Goal: Task Accomplishment & Management: Use online tool/utility

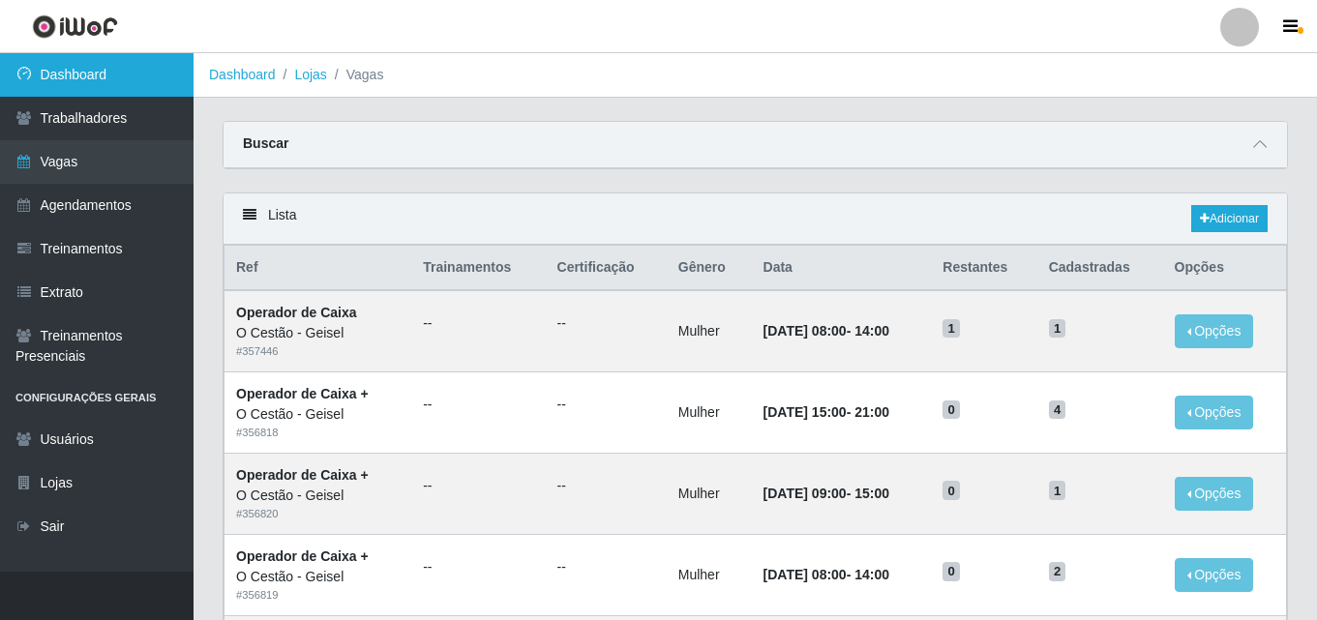
click at [163, 77] on link "Dashboard" at bounding box center [96, 75] width 193 height 44
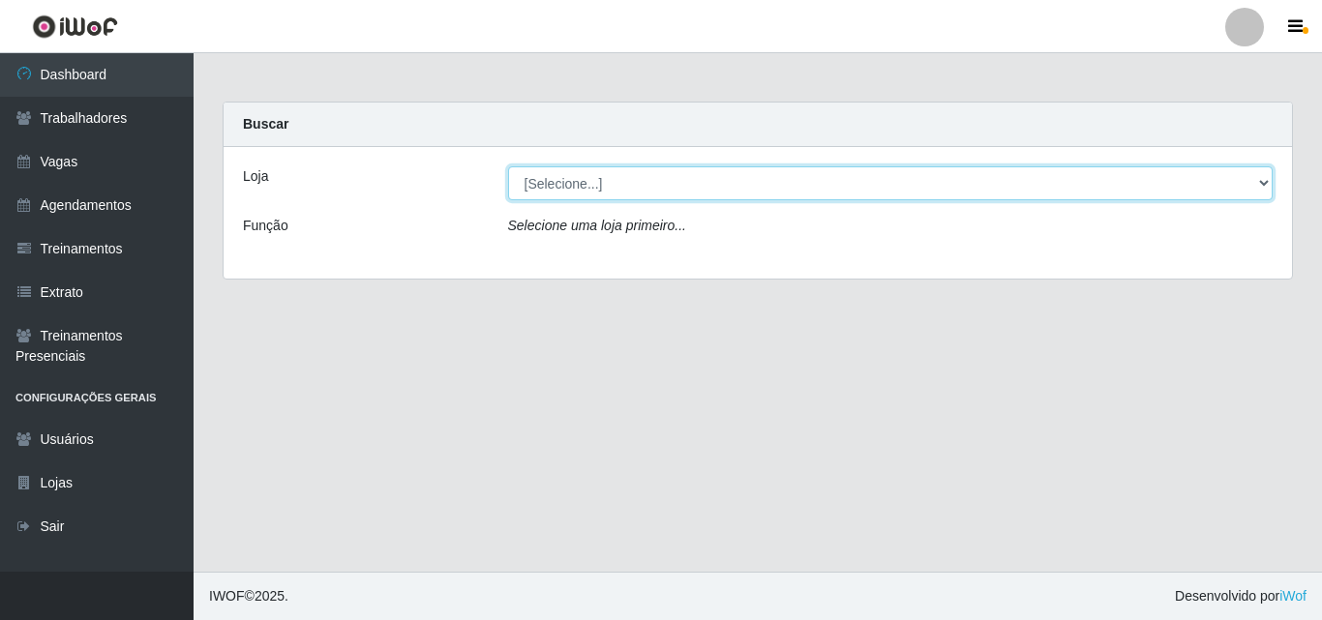
click at [581, 180] on select "[Selecione...] O Cestão - Geisel" at bounding box center [890, 183] width 765 height 34
select select "224"
click at [508, 166] on select "[Selecione...] O Cestão - Geisel" at bounding box center [890, 183] width 765 height 34
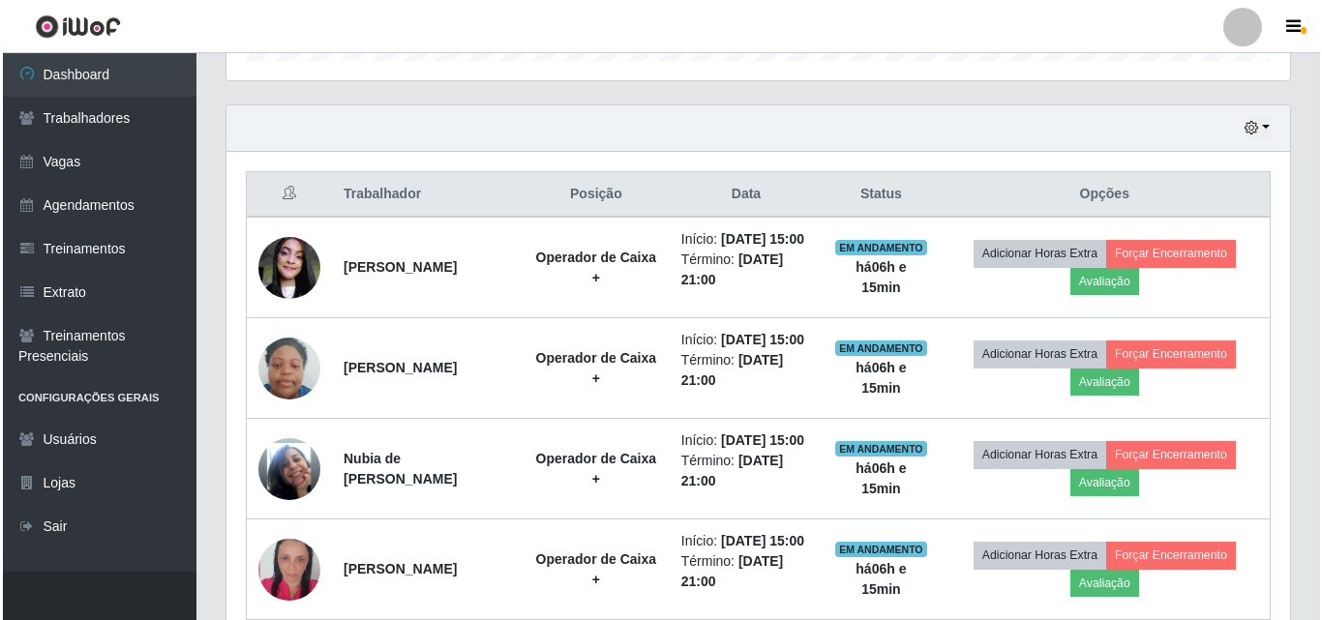
scroll to position [723, 0]
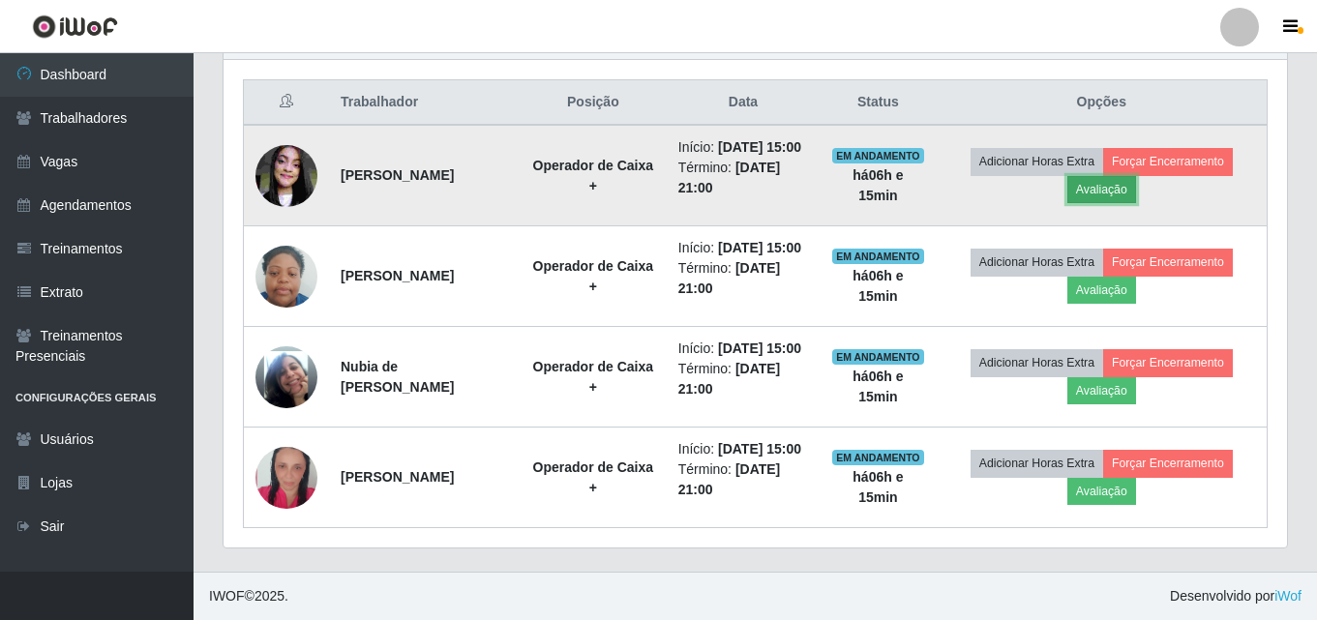
click at [1086, 193] on button "Avaliação" at bounding box center [1101, 189] width 69 height 27
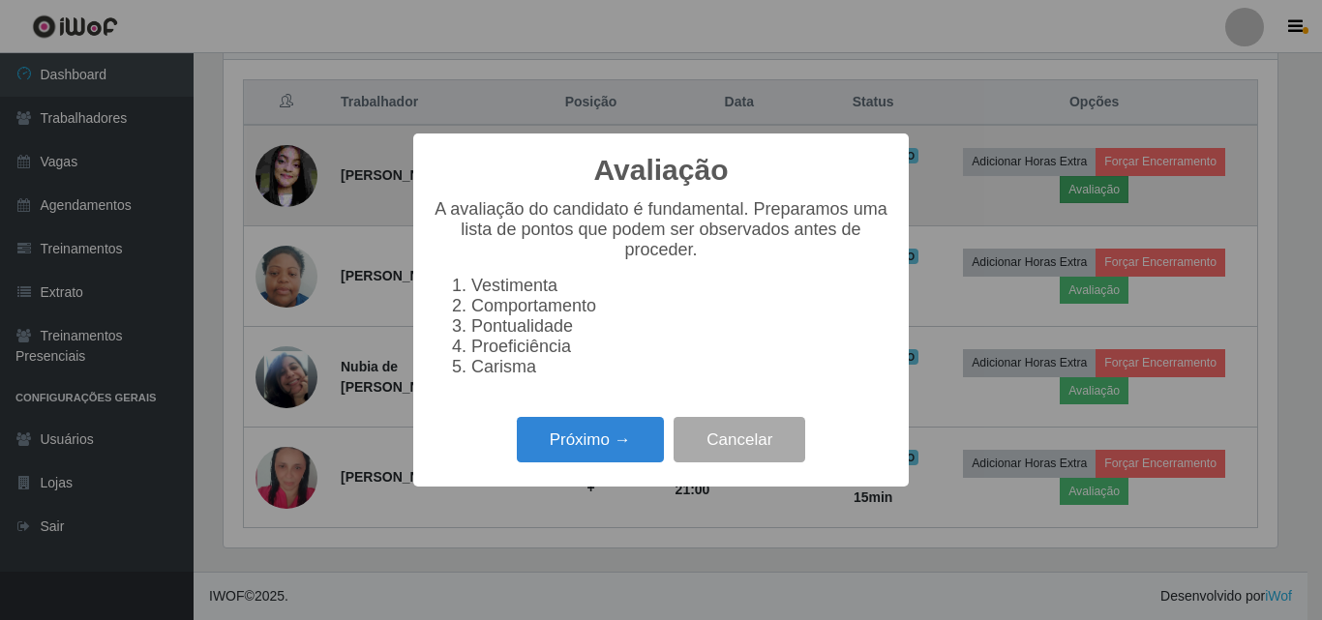
scroll to position [402, 1054]
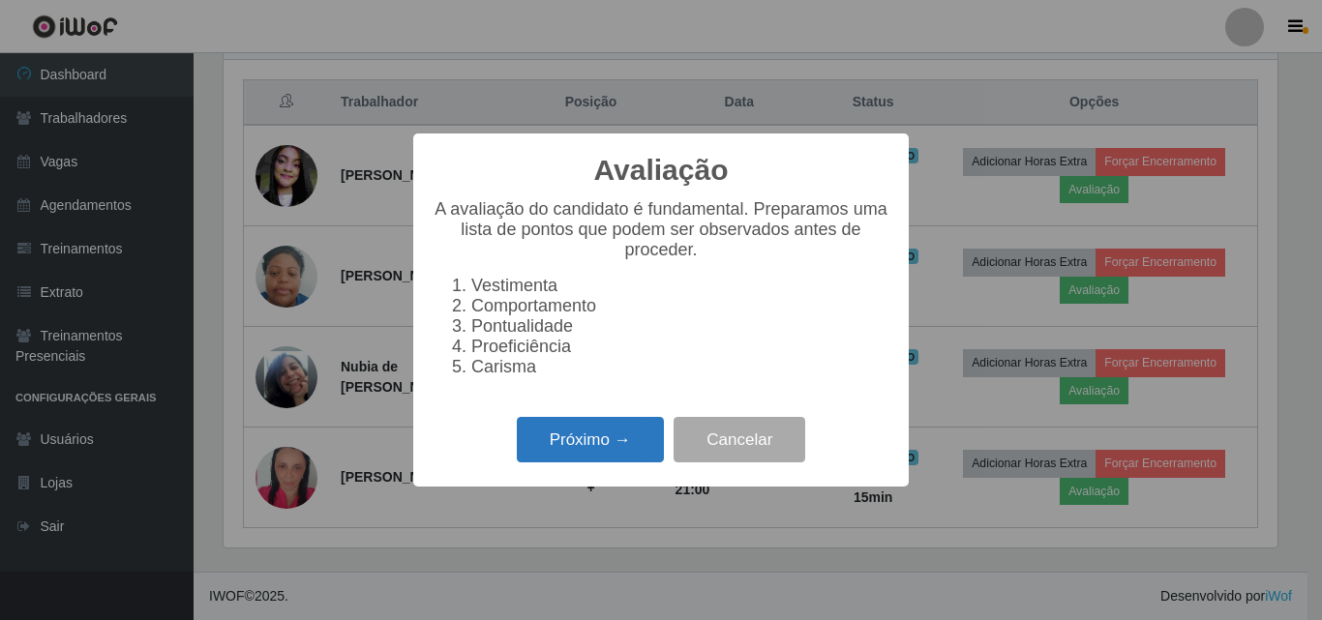
click at [589, 443] on button "Próximo →" at bounding box center [590, 439] width 147 height 45
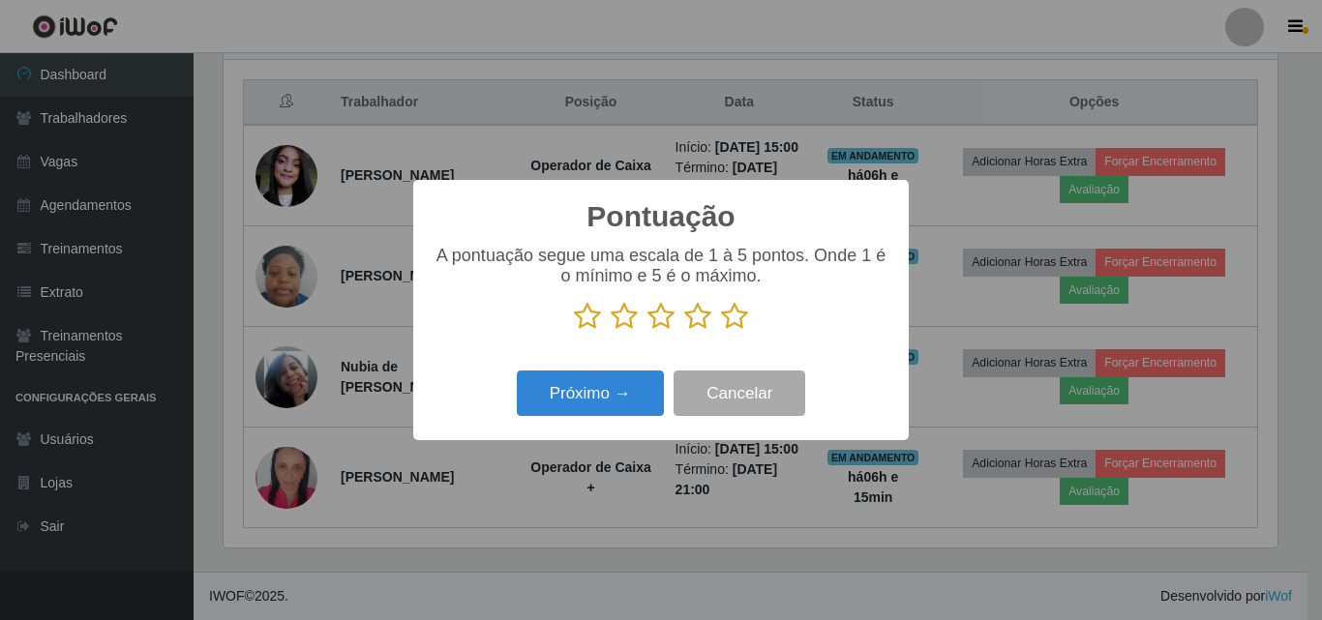
click at [734, 314] on icon at bounding box center [734, 316] width 27 height 29
click at [721, 331] on input "radio" at bounding box center [721, 331] width 0 height 0
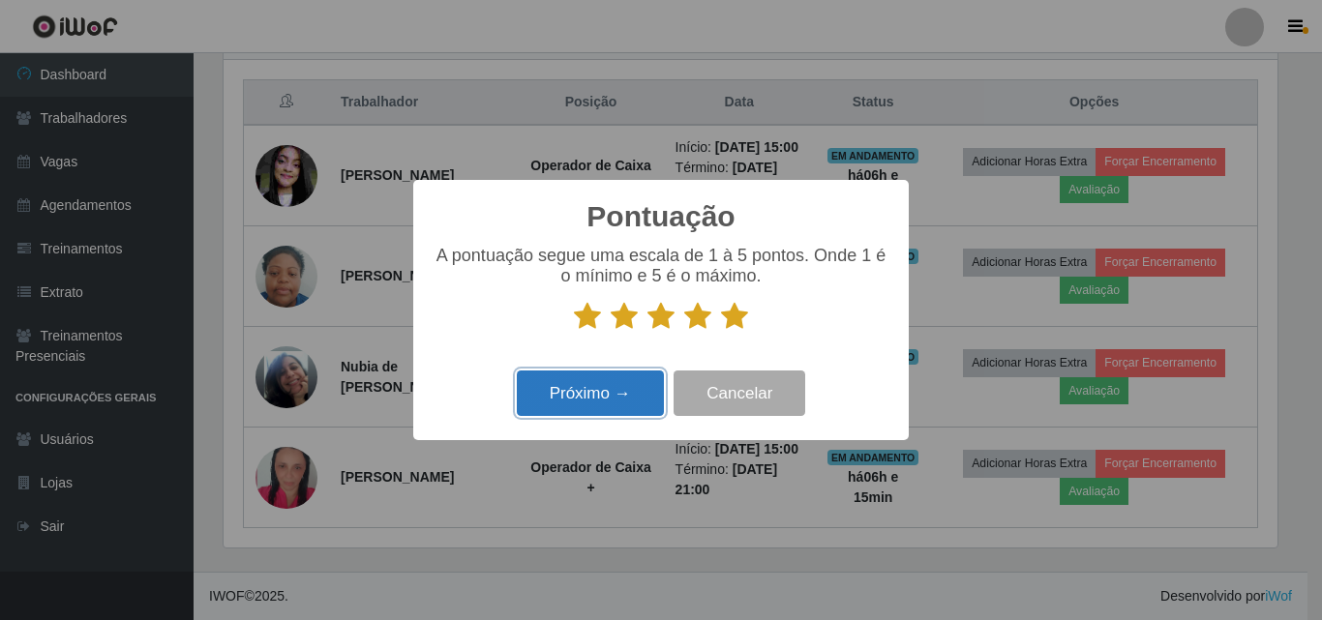
click at [628, 405] on button "Próximo →" at bounding box center [590, 393] width 147 height 45
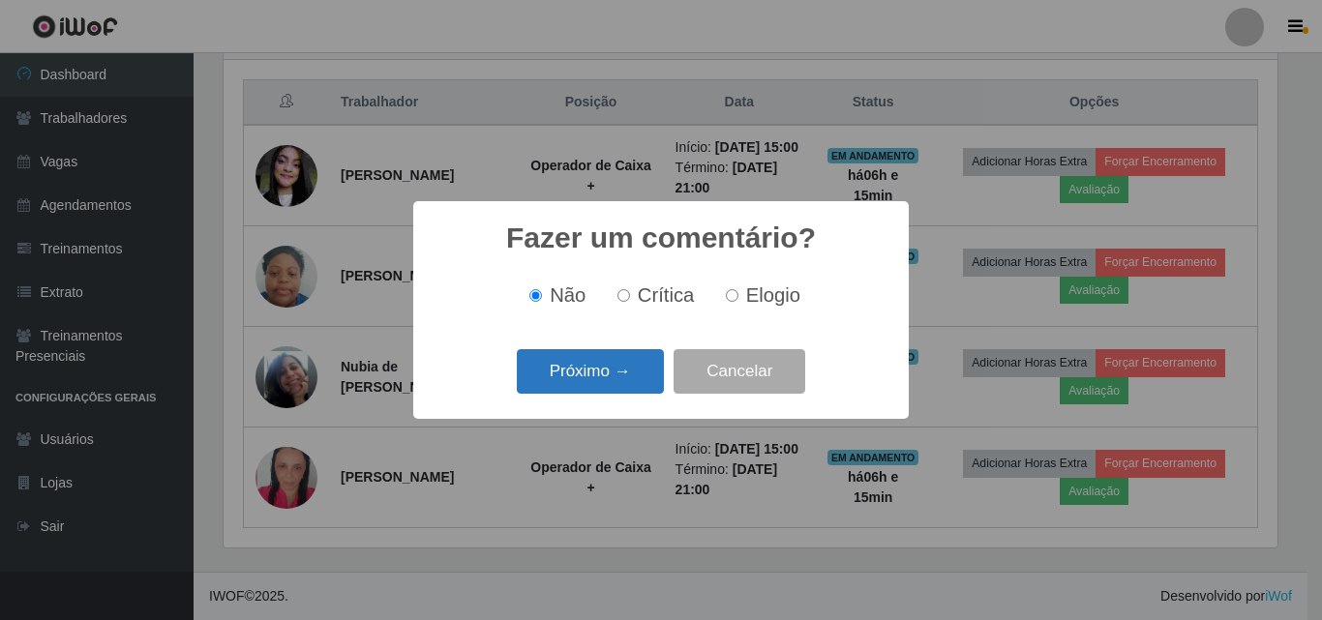
click at [594, 352] on button "Próximo →" at bounding box center [590, 371] width 147 height 45
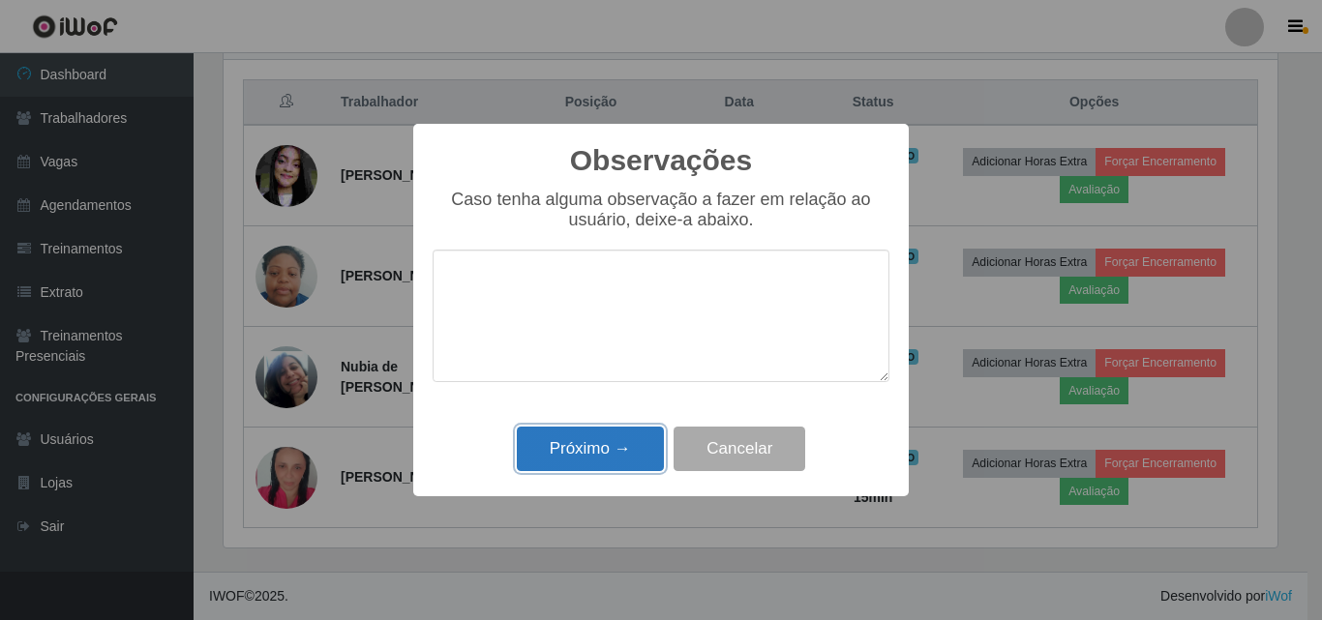
click at [582, 452] on button "Próximo →" at bounding box center [590, 449] width 147 height 45
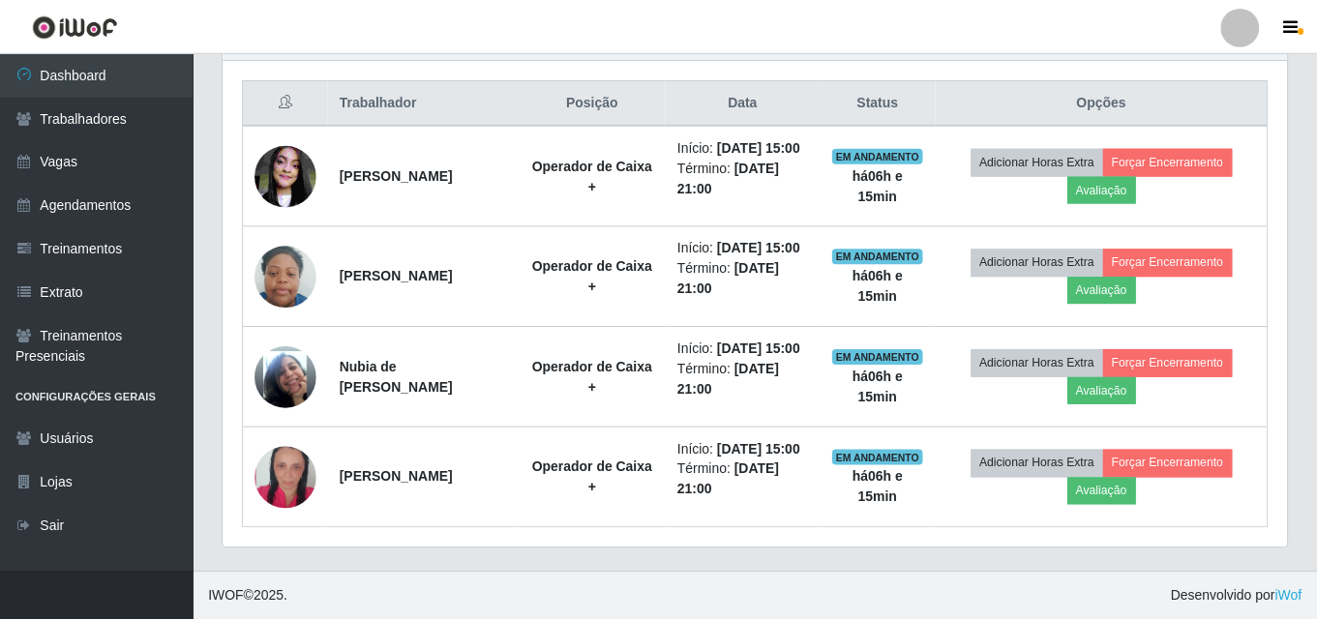
scroll to position [402, 1063]
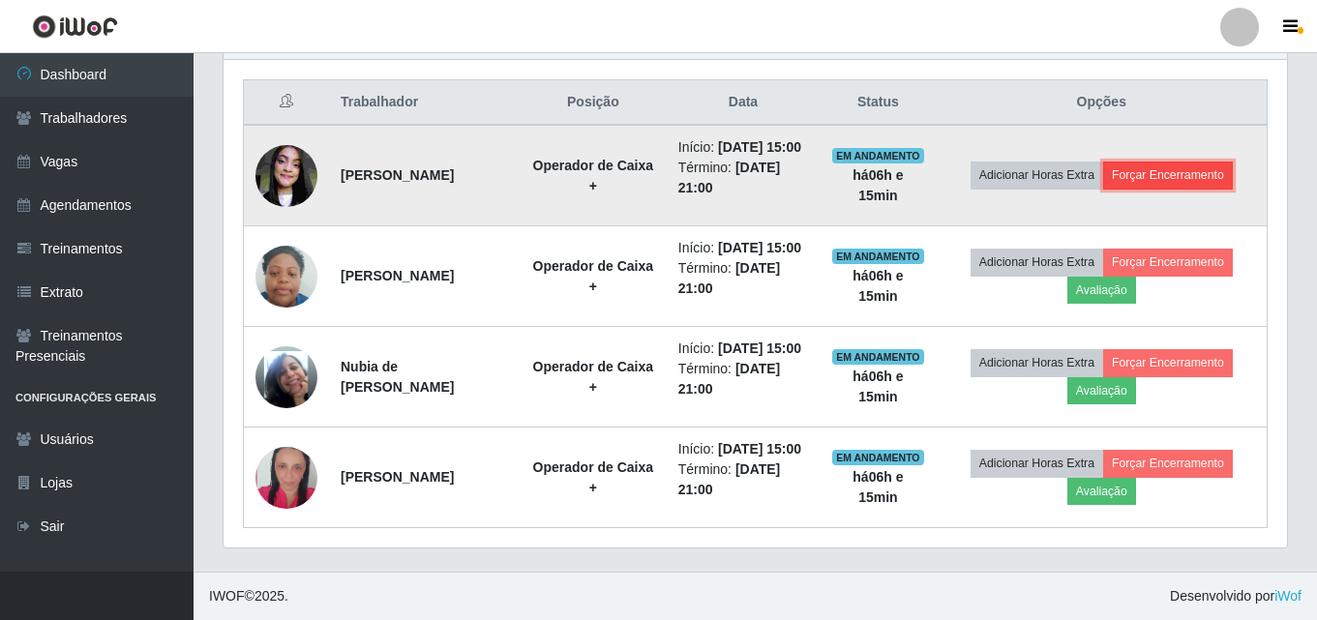
click at [1153, 186] on button "Forçar Encerramento" at bounding box center [1168, 175] width 130 height 27
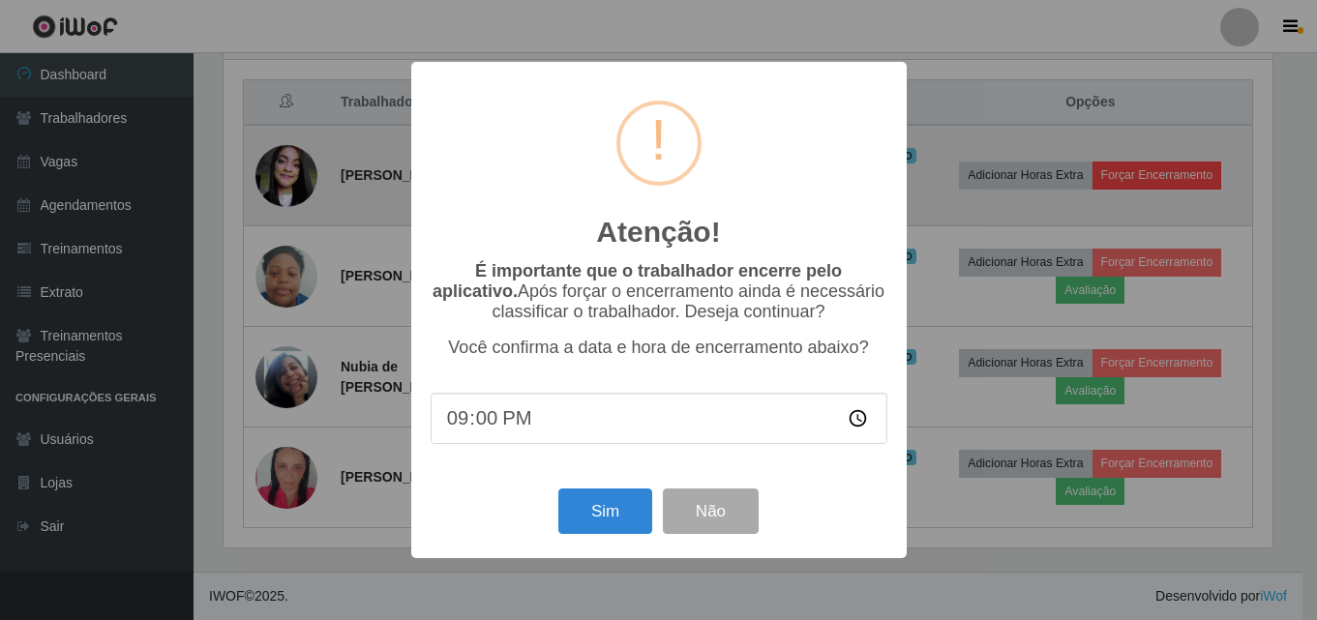
scroll to position [402, 1054]
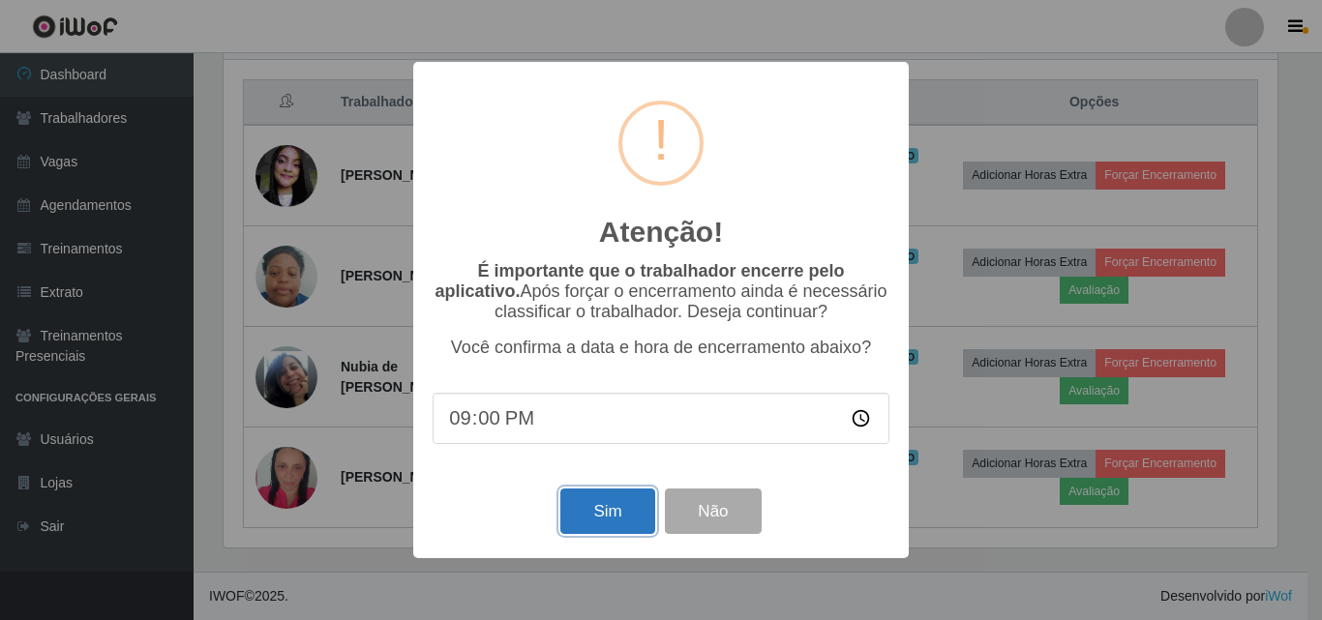
click at [610, 531] on button "Sim" at bounding box center [607, 511] width 94 height 45
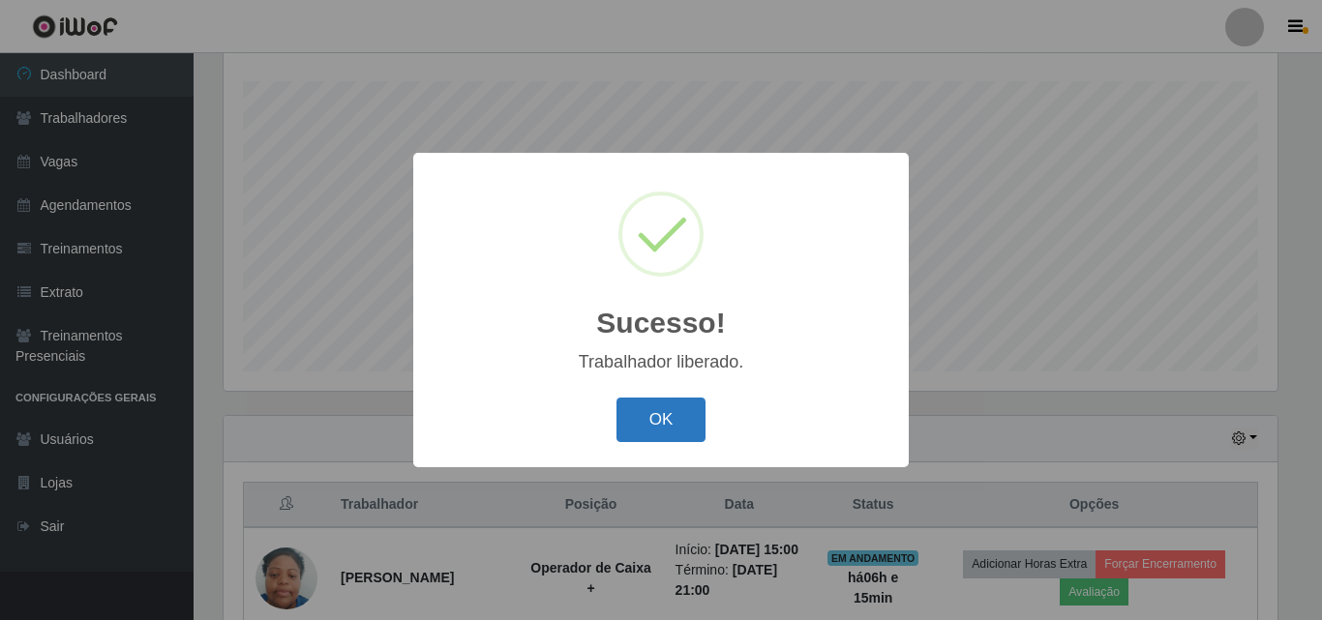
click at [686, 419] on button "OK" at bounding box center [661, 420] width 90 height 45
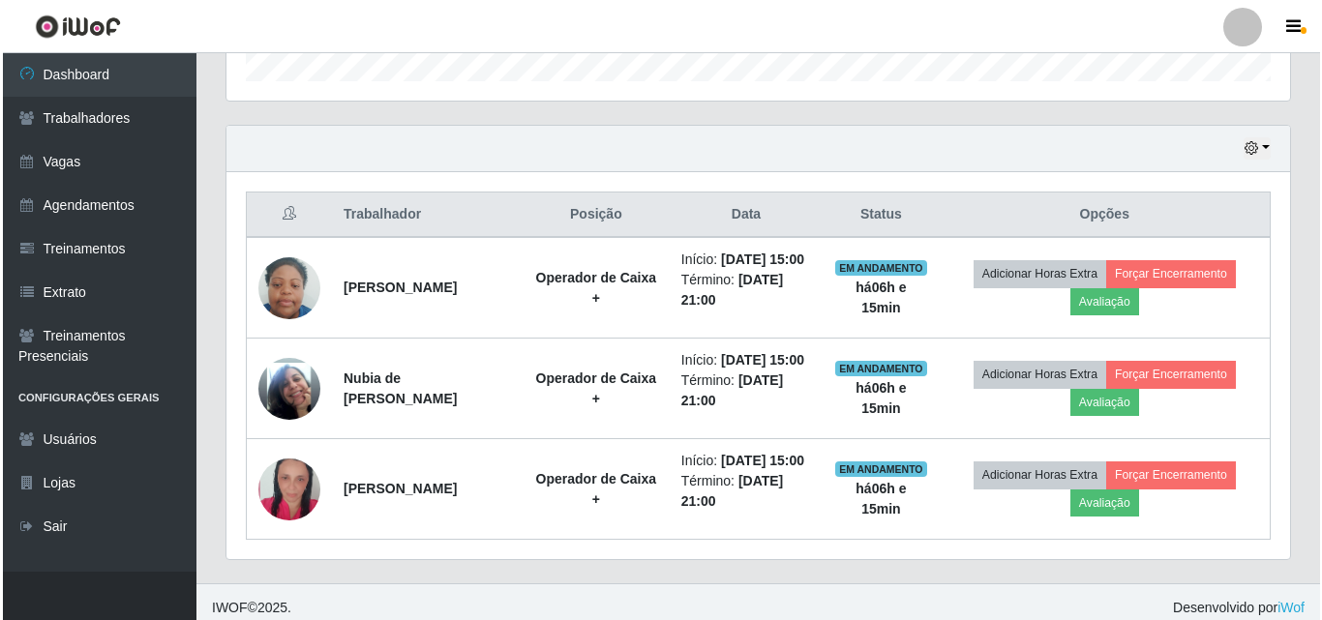
scroll to position [622, 0]
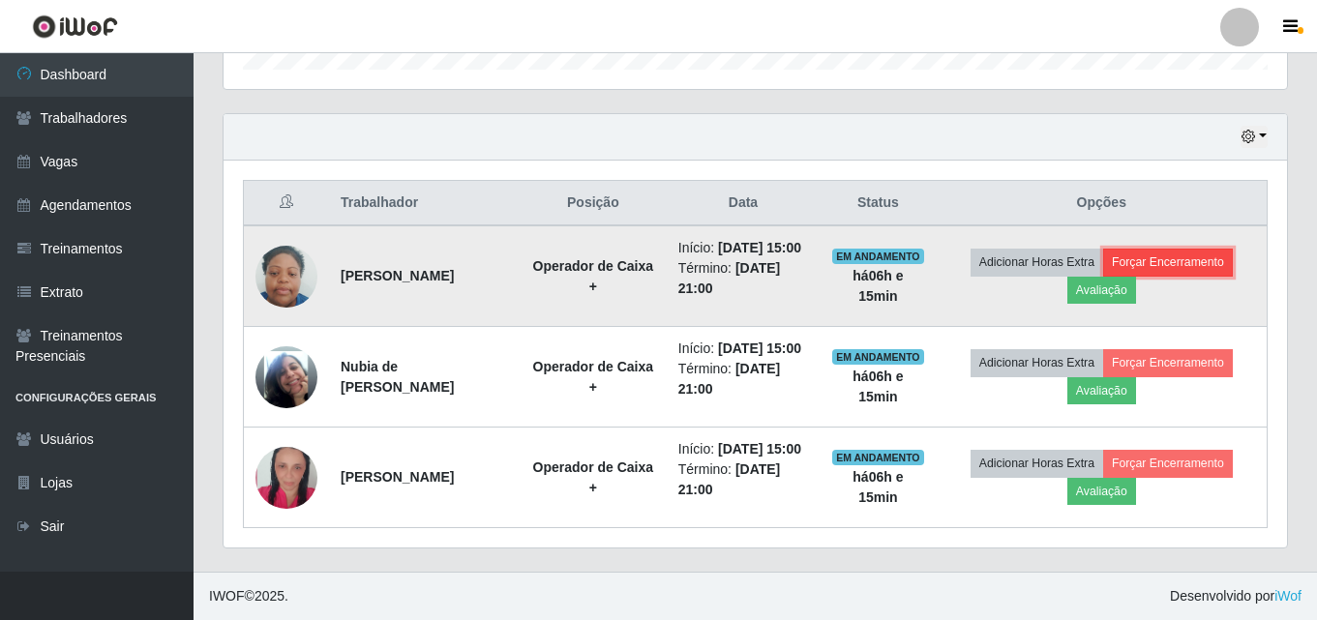
click at [1147, 257] on button "Forçar Encerramento" at bounding box center [1168, 262] width 130 height 27
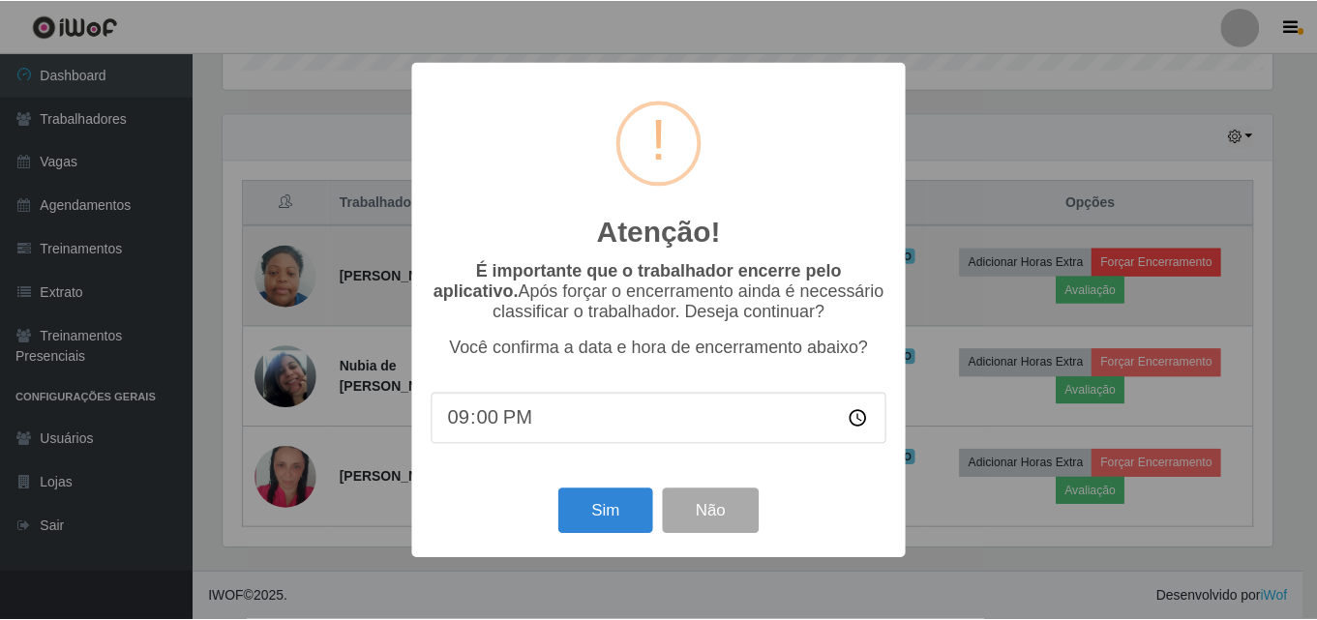
scroll to position [402, 1054]
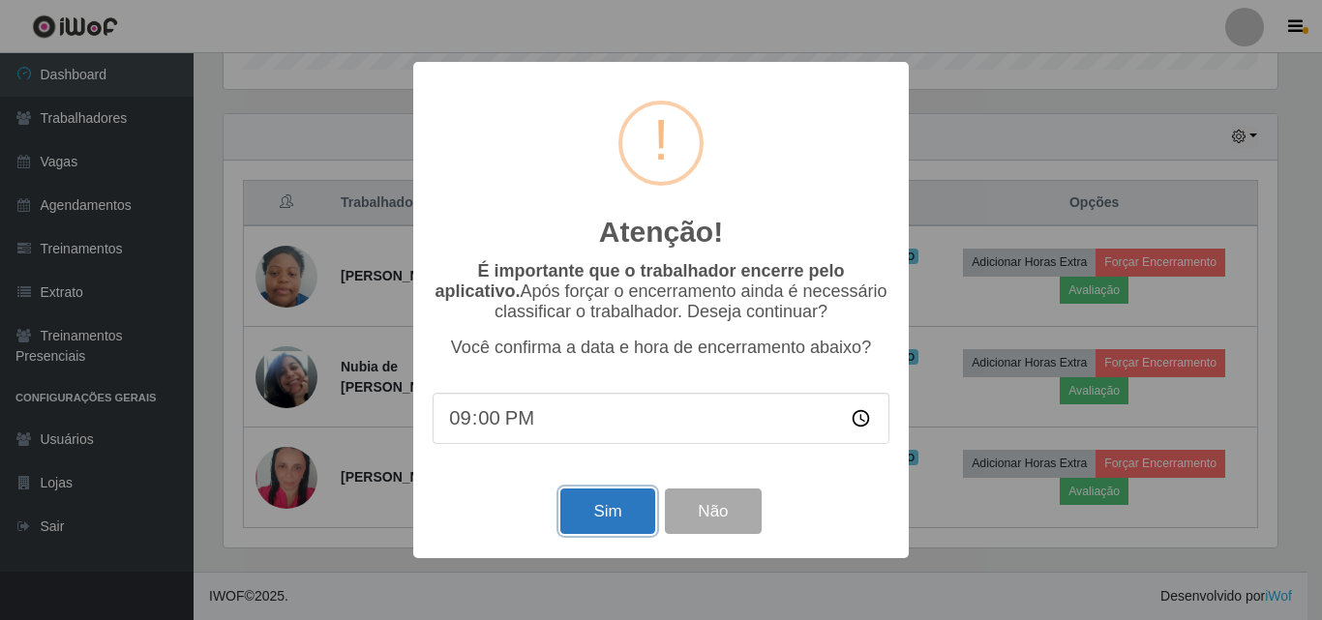
click at [608, 521] on button "Sim" at bounding box center [607, 511] width 94 height 45
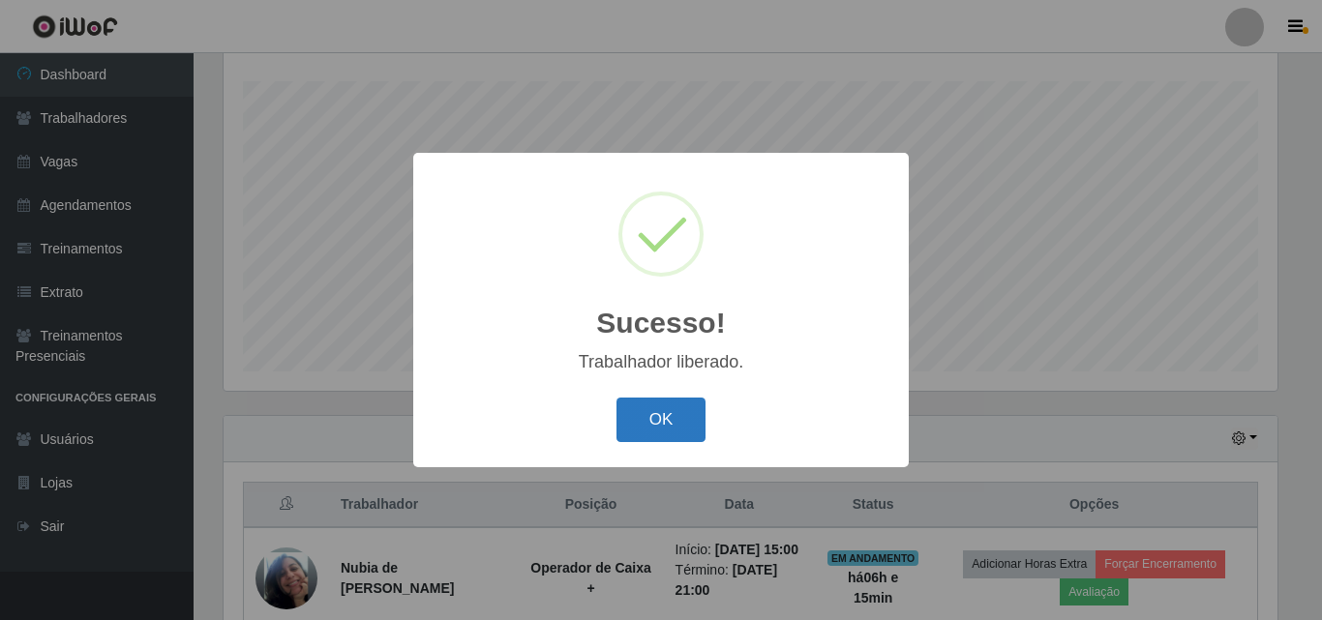
click at [681, 419] on button "OK" at bounding box center [661, 420] width 90 height 45
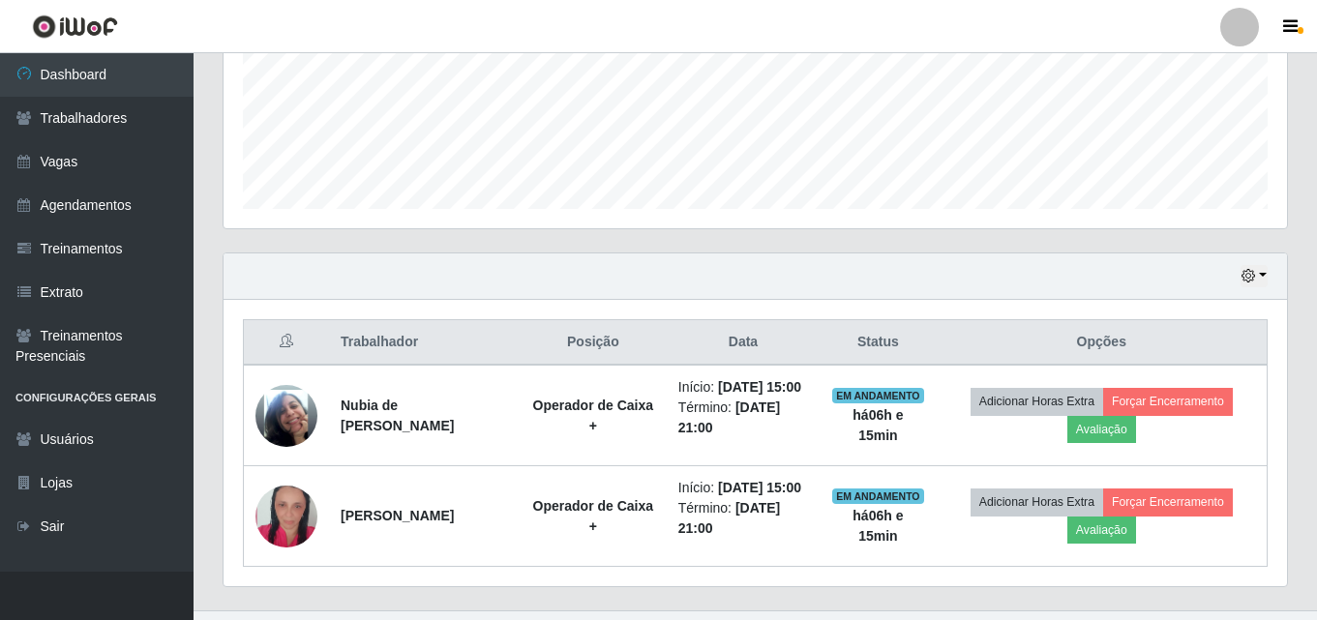
scroll to position [521, 0]
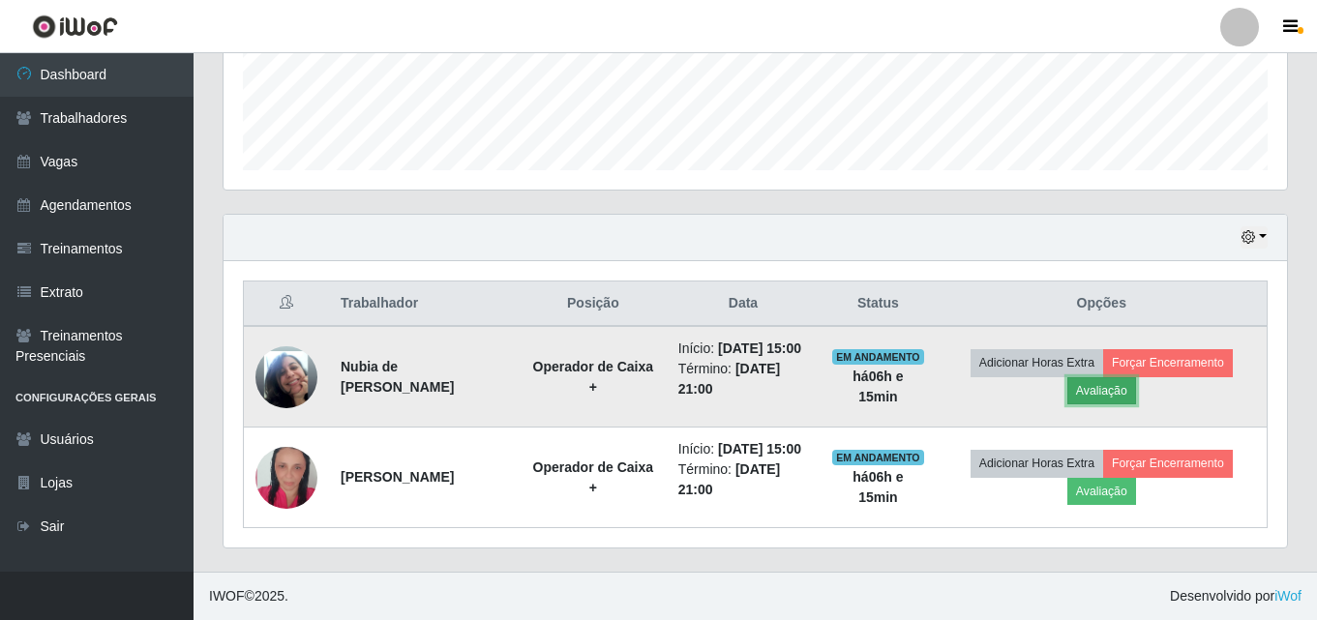
click at [1103, 398] on button "Avaliação" at bounding box center [1101, 390] width 69 height 27
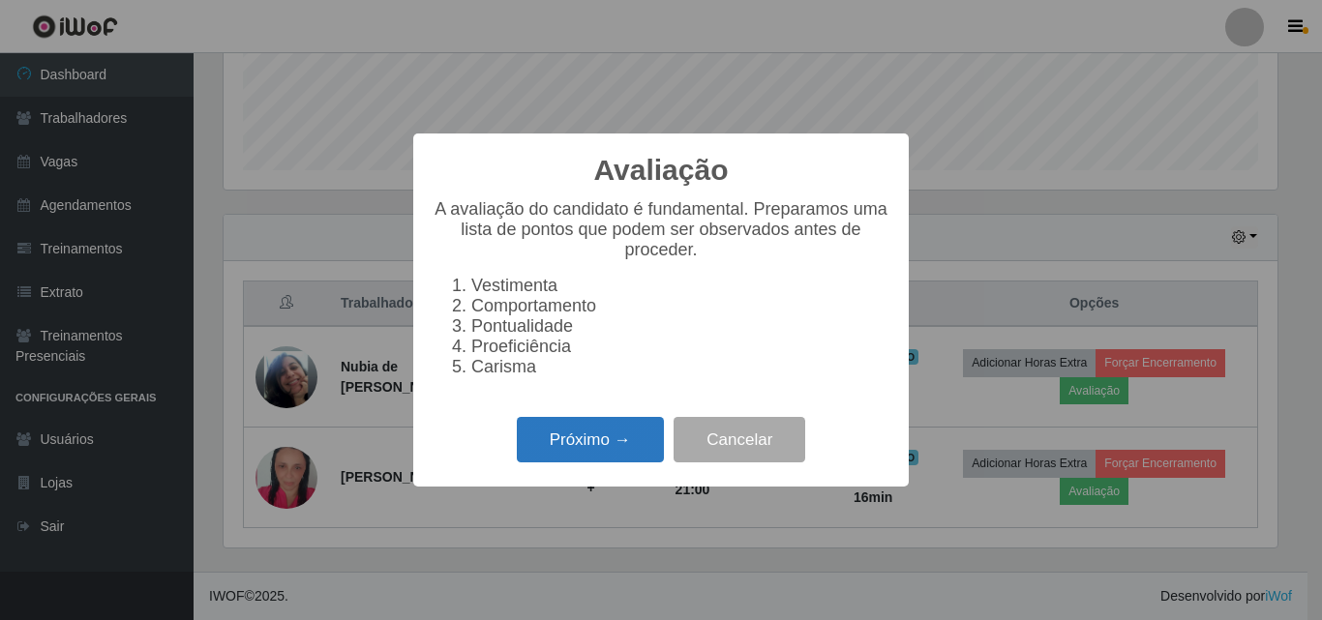
click at [631, 462] on button "Próximo →" at bounding box center [590, 439] width 147 height 45
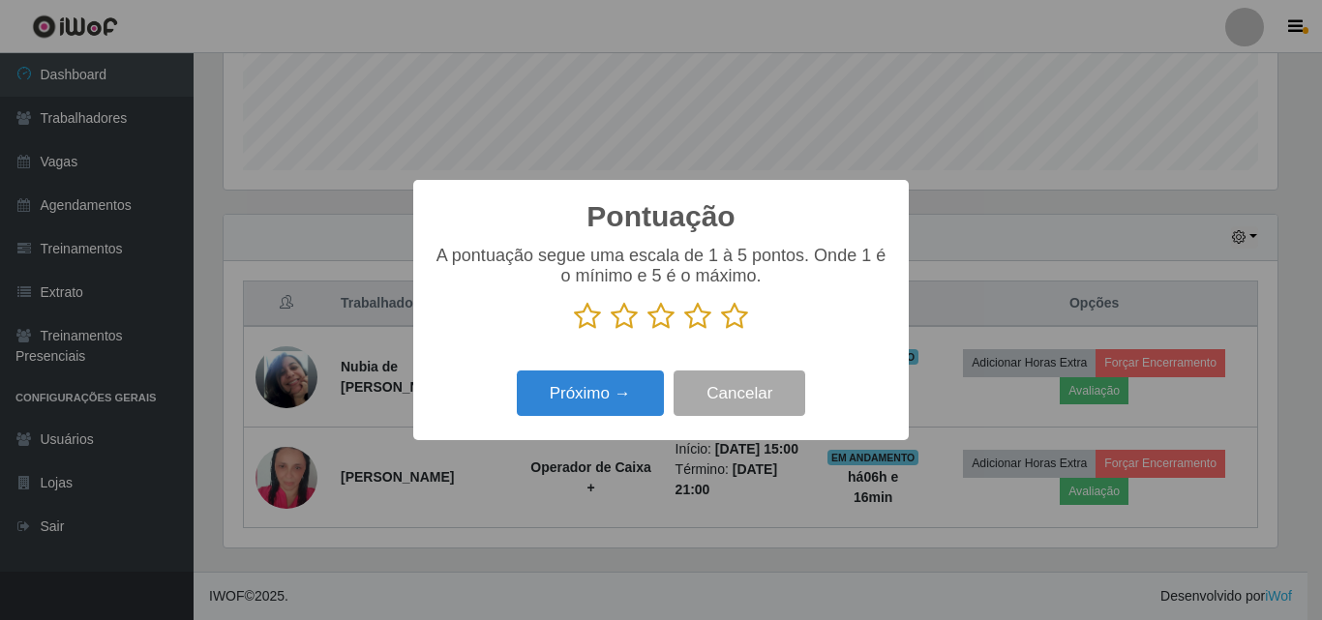
click at [738, 326] on icon at bounding box center [734, 316] width 27 height 29
click at [721, 331] on input "radio" at bounding box center [721, 331] width 0 height 0
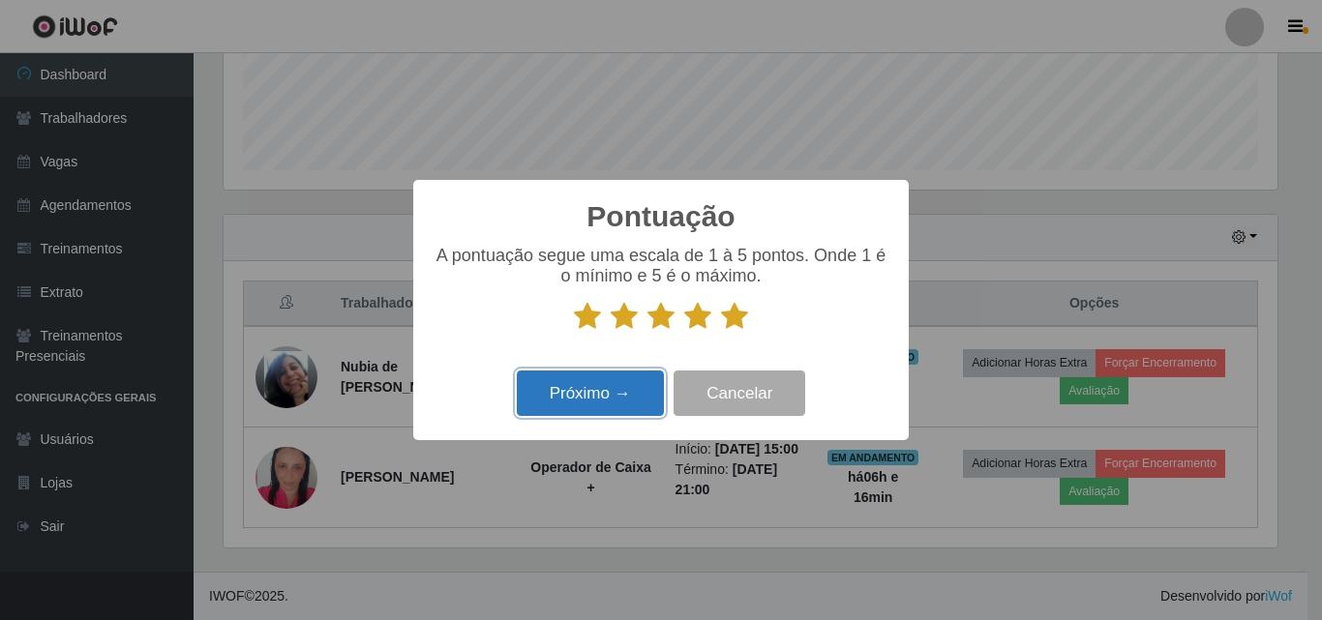
click at [594, 395] on button "Próximo →" at bounding box center [590, 393] width 147 height 45
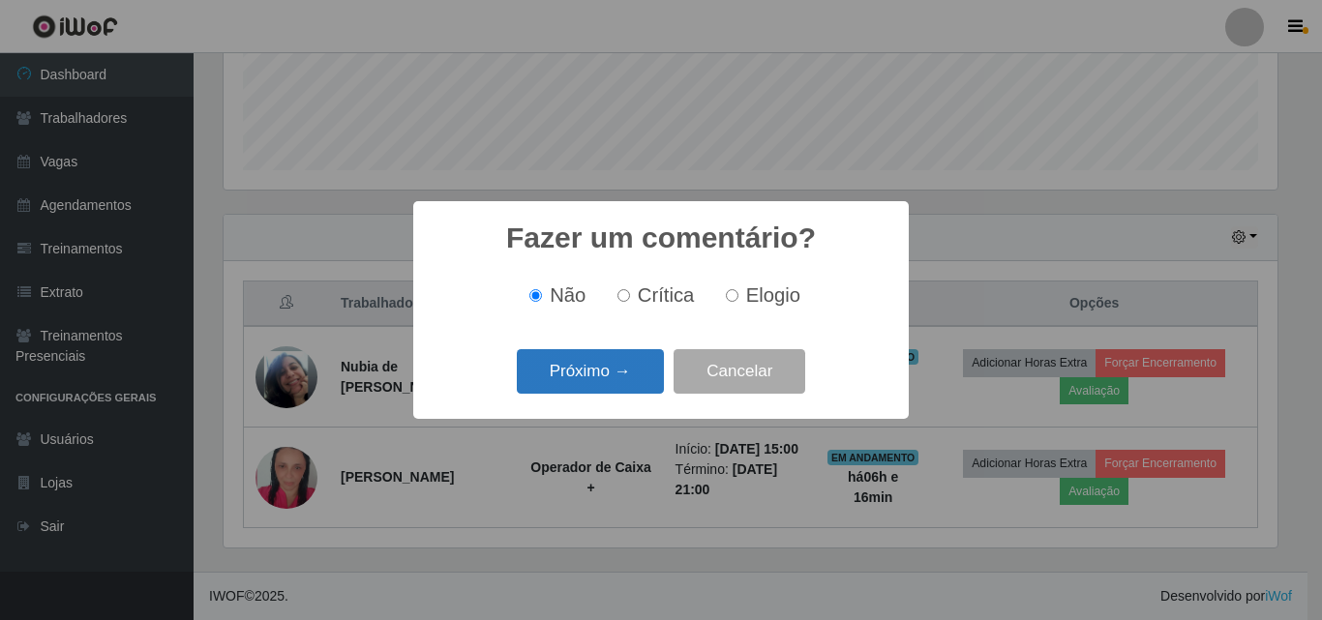
click at [590, 383] on button "Próximo →" at bounding box center [590, 371] width 147 height 45
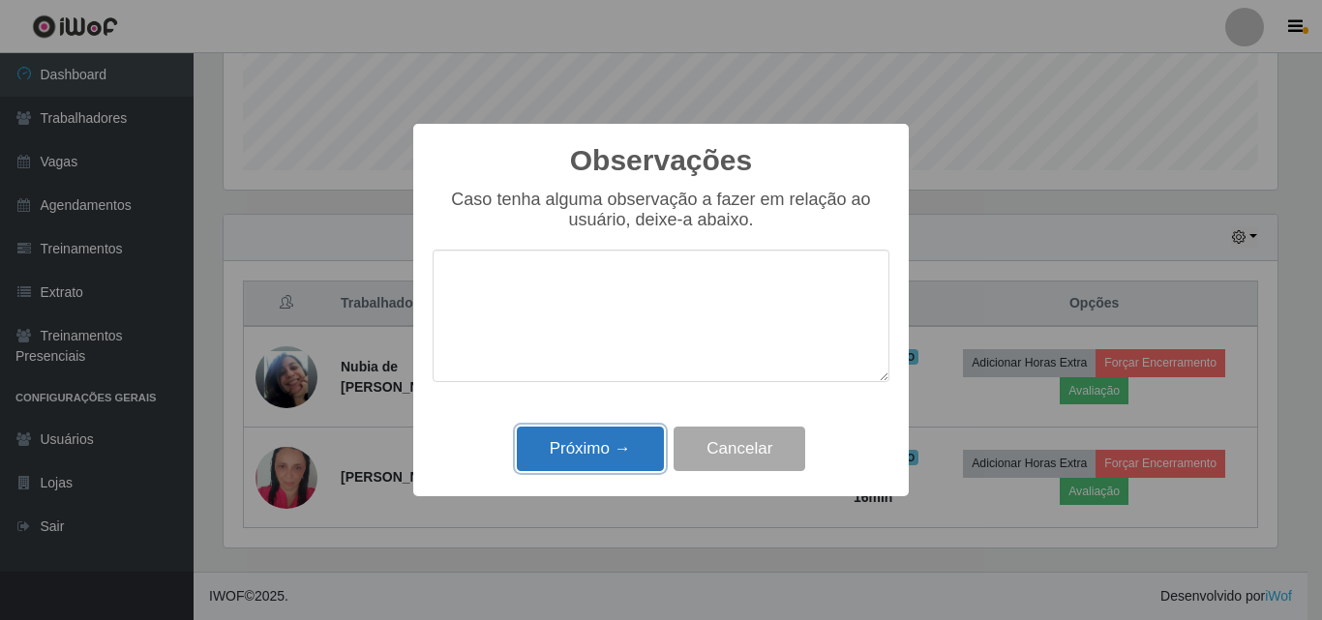
click at [578, 445] on button "Próximo →" at bounding box center [590, 449] width 147 height 45
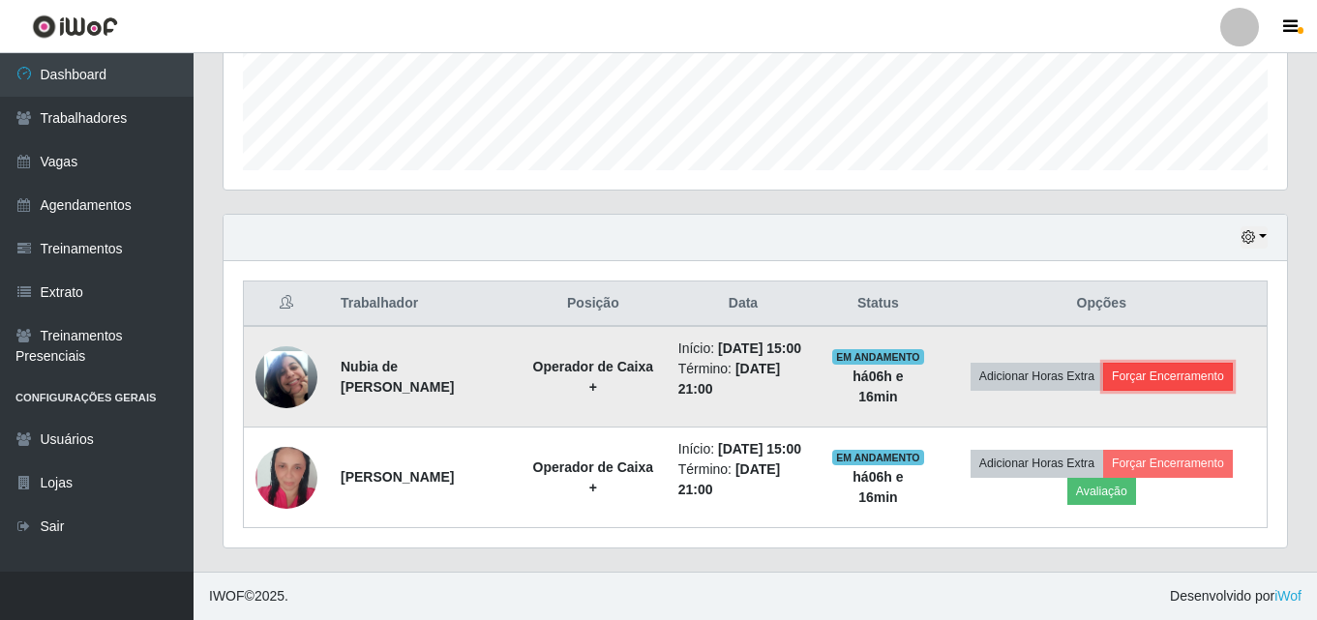
click at [1135, 386] on button "Forçar Encerramento" at bounding box center [1168, 376] width 130 height 27
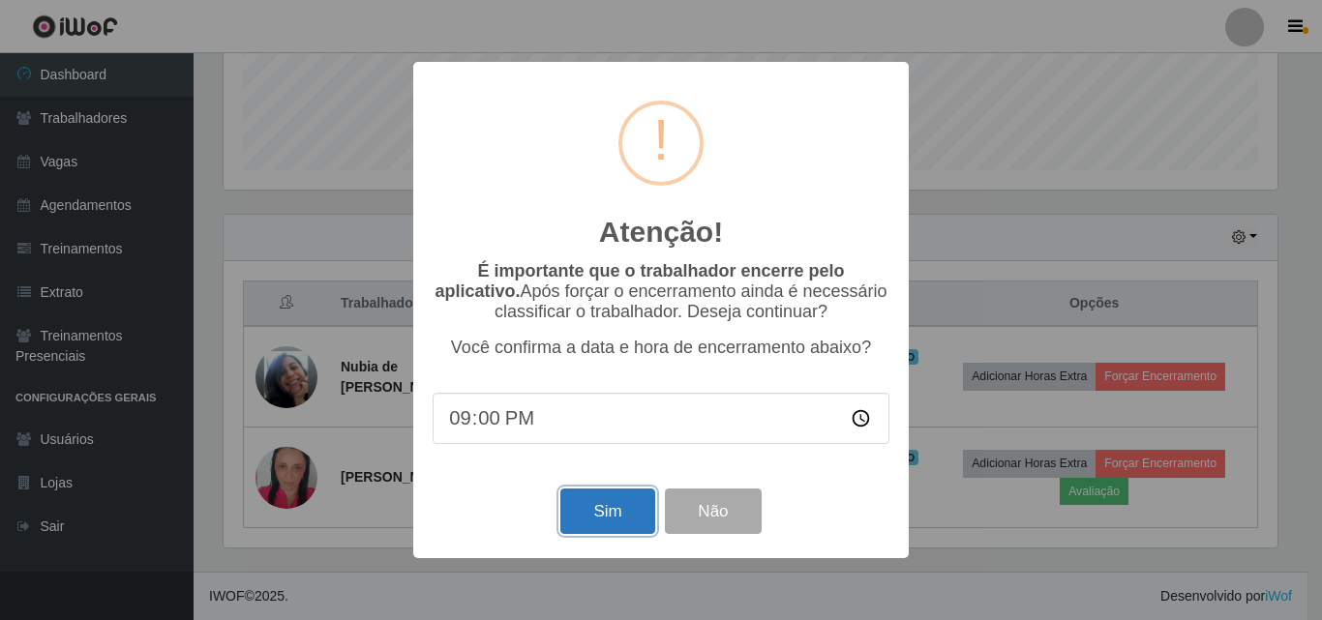
click at [580, 515] on button "Sim" at bounding box center [607, 511] width 94 height 45
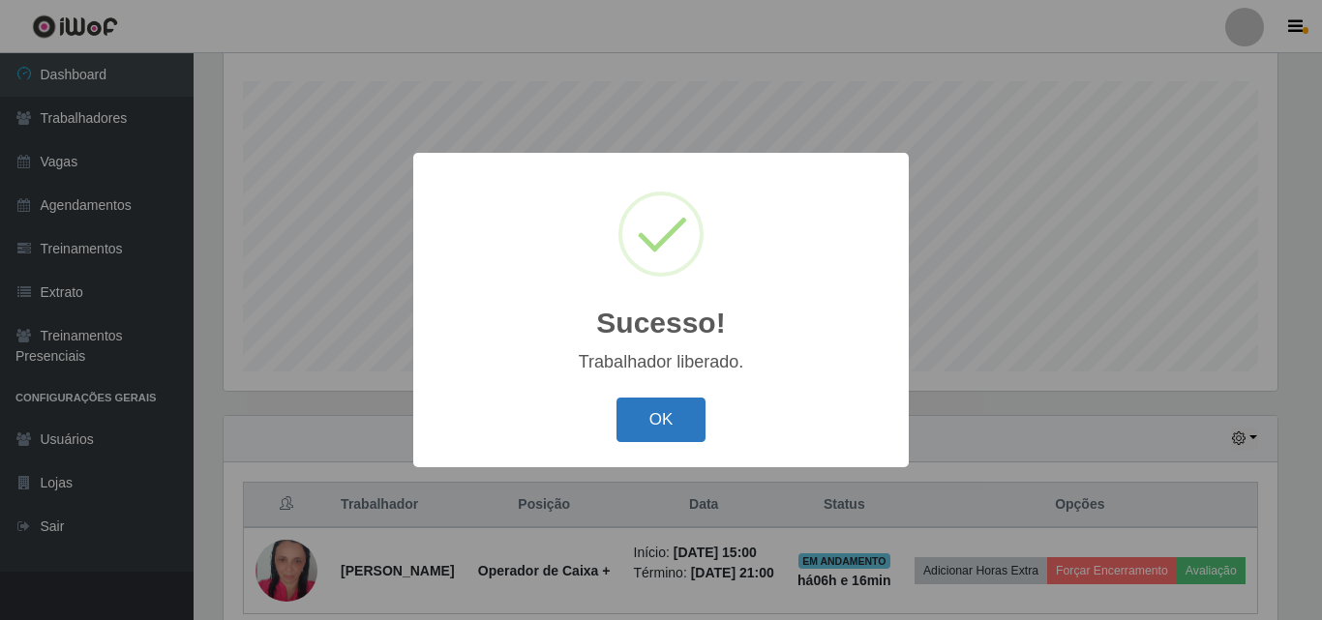
click at [638, 435] on button "OK" at bounding box center [661, 420] width 90 height 45
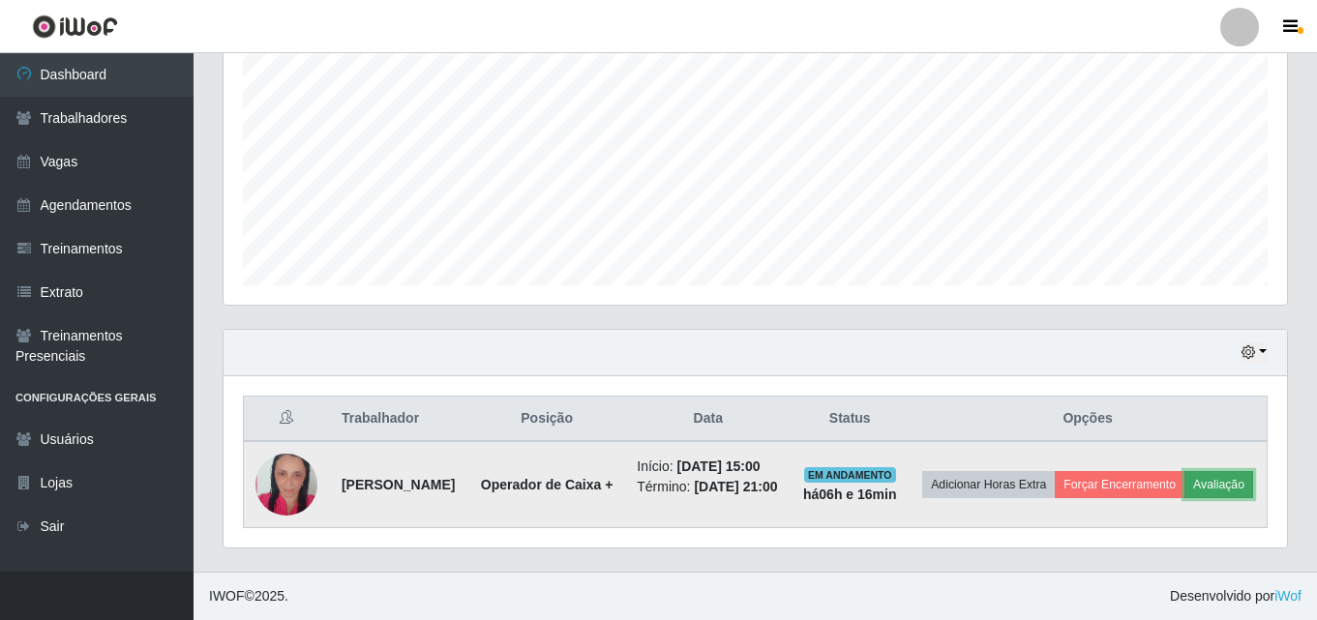
click at [1184, 497] on button "Avaliação" at bounding box center [1218, 484] width 69 height 27
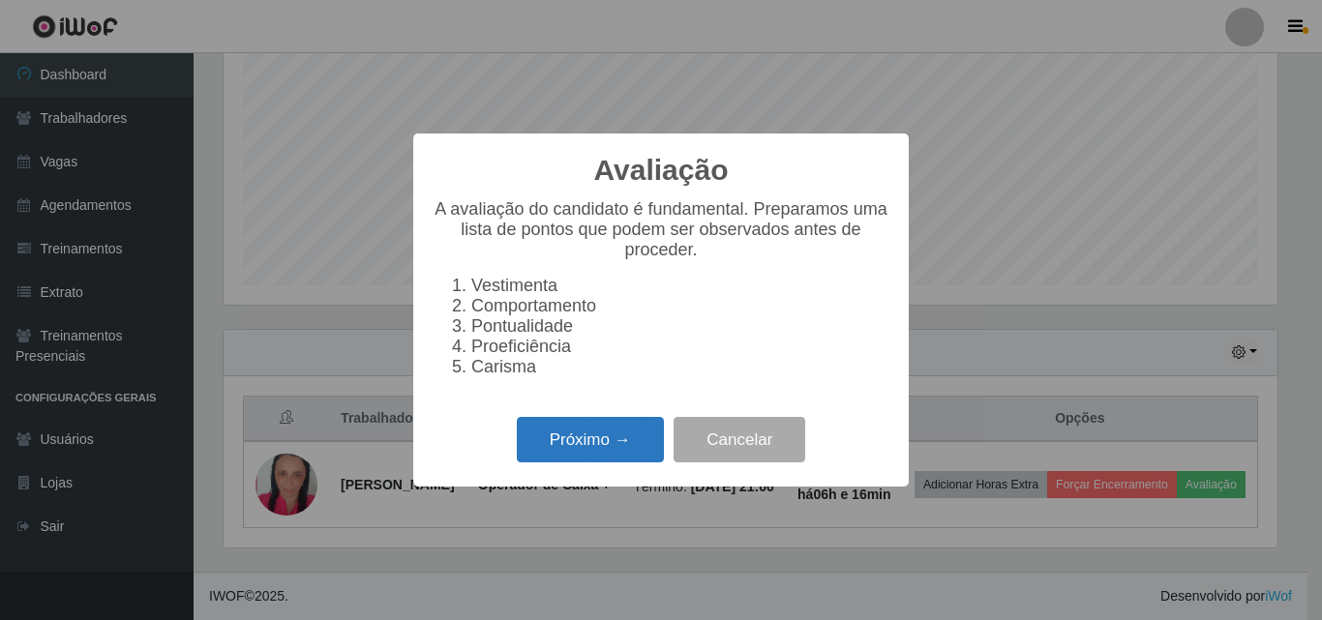
click at [596, 451] on button "Próximo →" at bounding box center [590, 439] width 147 height 45
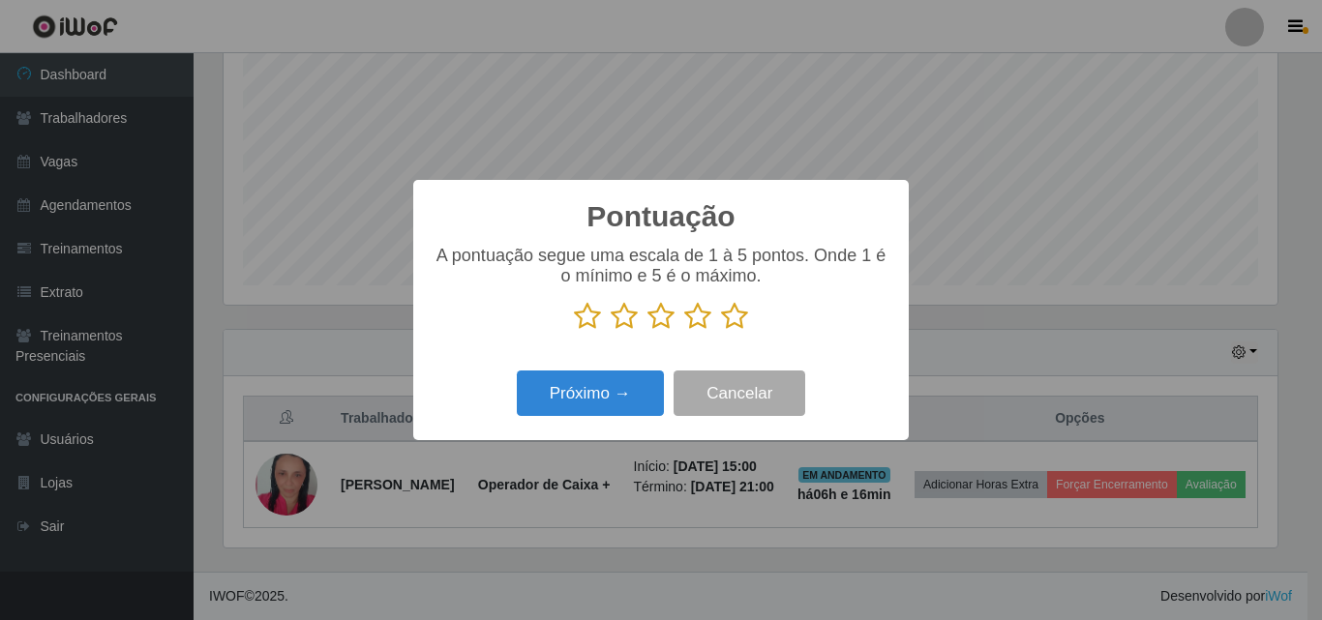
click at [729, 323] on icon at bounding box center [734, 316] width 27 height 29
click at [721, 331] on input "radio" at bounding box center [721, 331] width 0 height 0
click at [629, 372] on div "Próximo → Cancelar" at bounding box center [660, 393] width 457 height 55
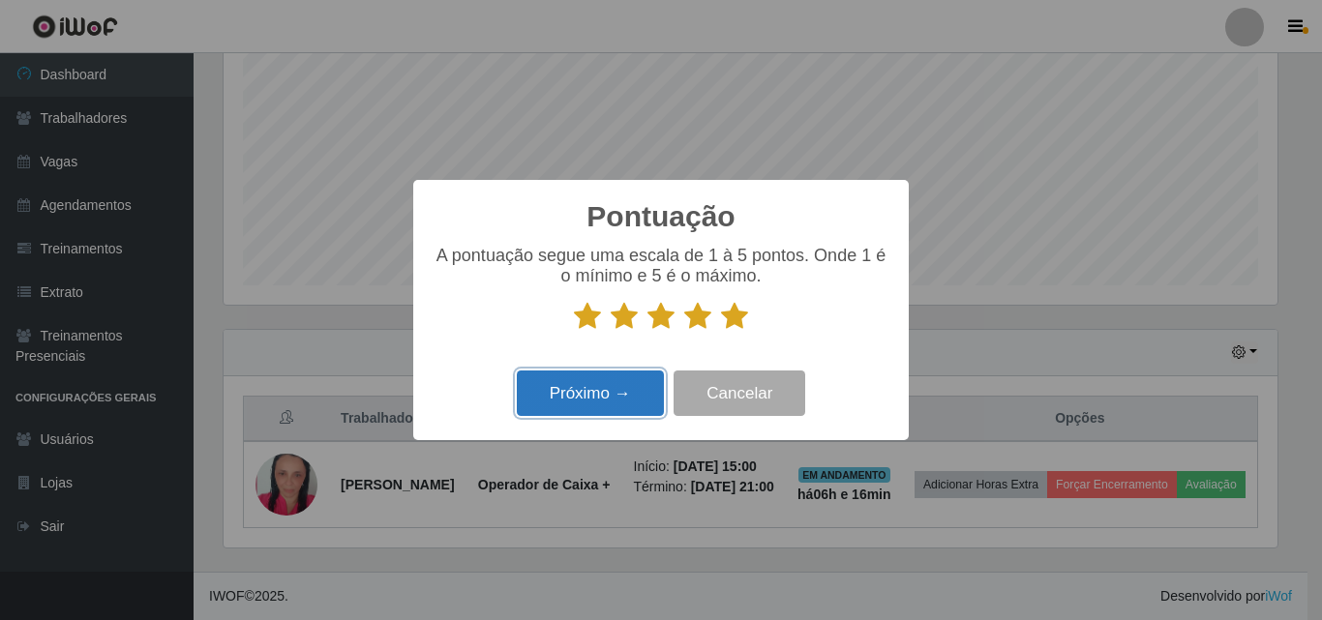
click at [624, 382] on button "Próximo →" at bounding box center [590, 393] width 147 height 45
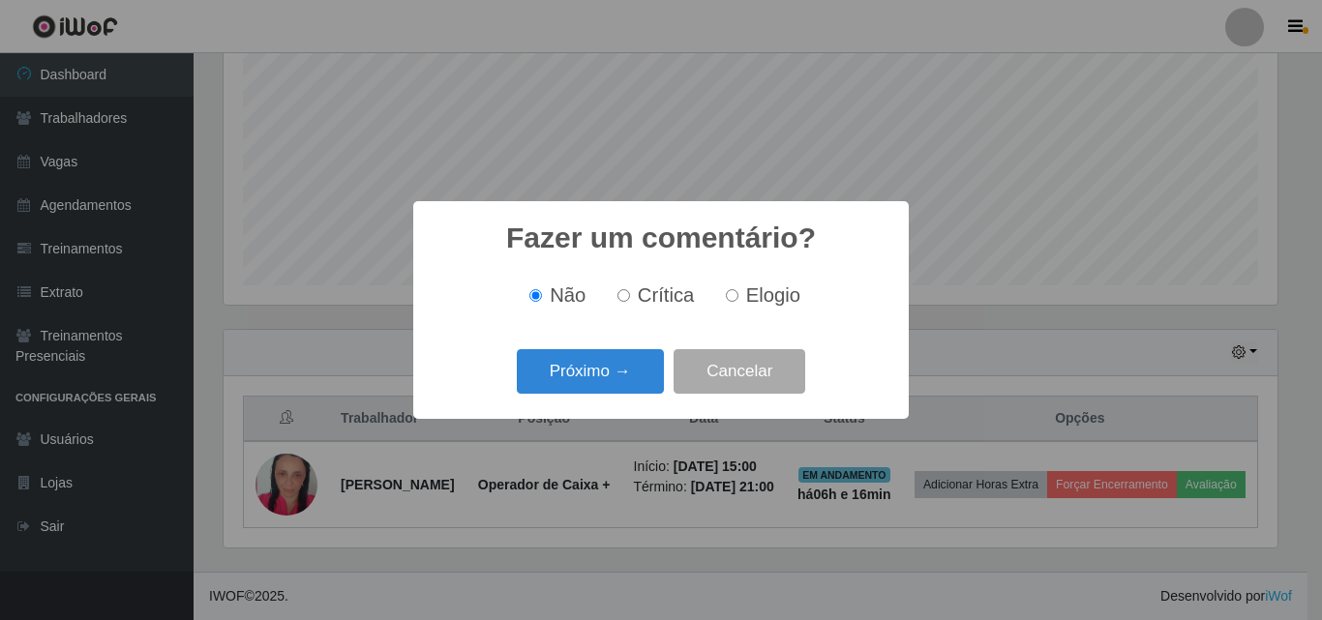
click at [624, 382] on button "Próximo →" at bounding box center [590, 371] width 147 height 45
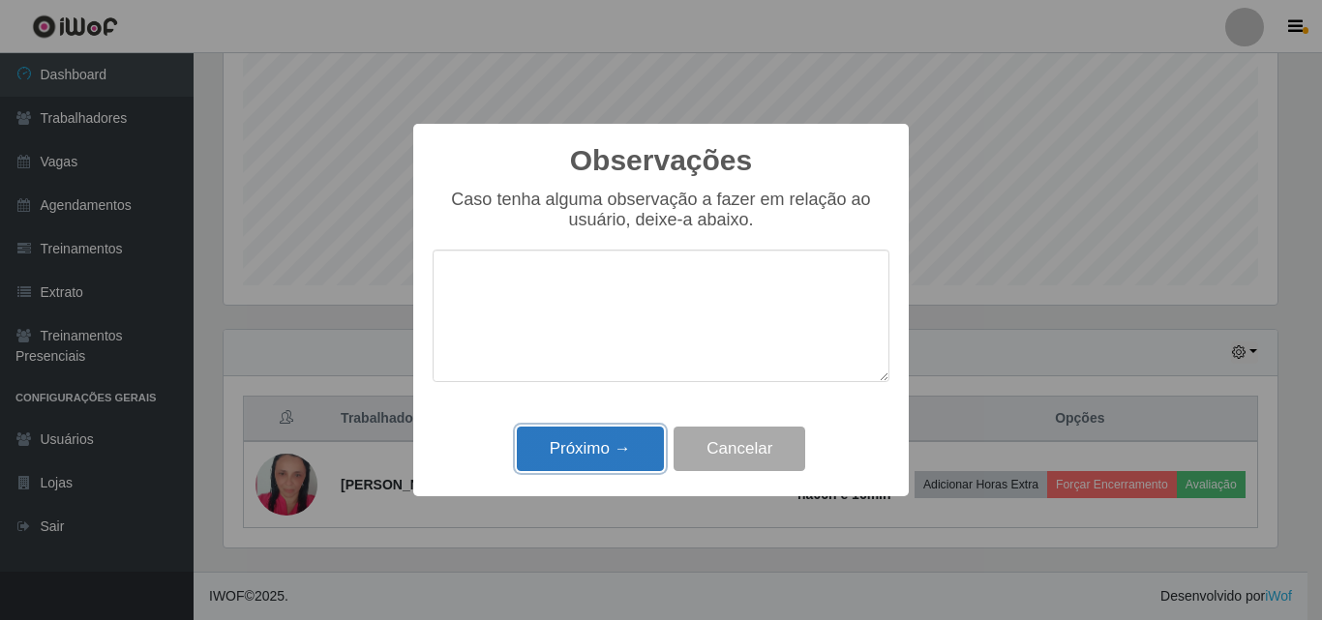
click at [602, 455] on button "Próximo →" at bounding box center [590, 449] width 147 height 45
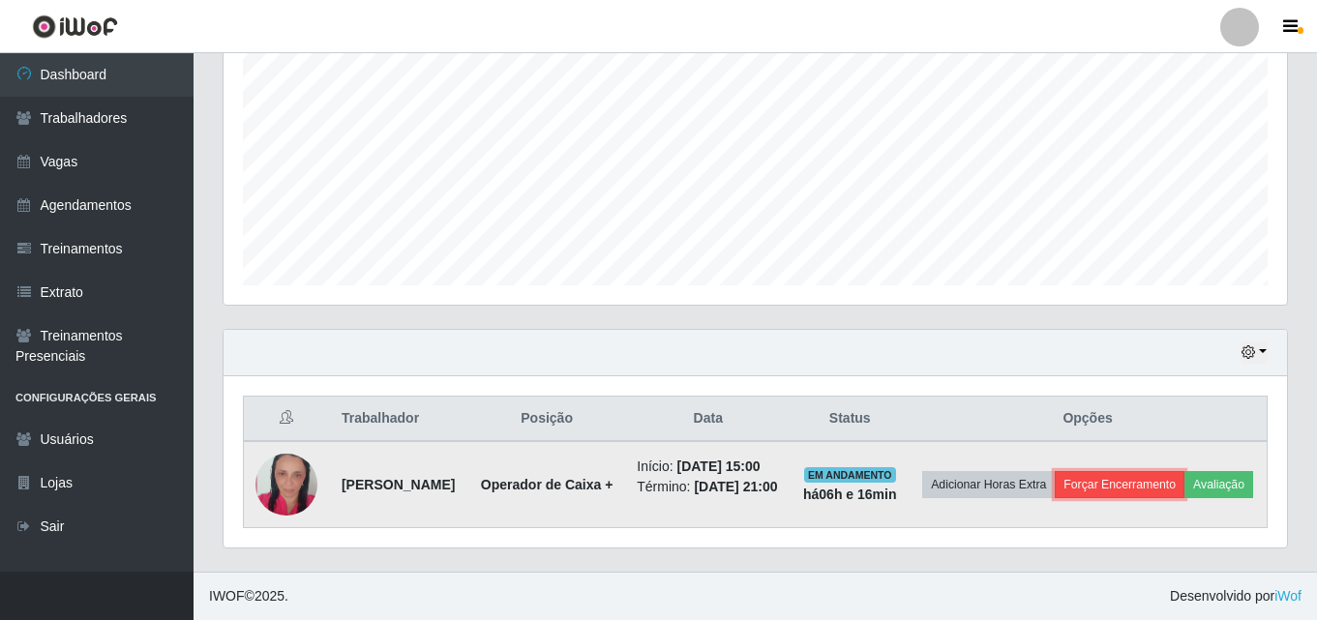
click at [1132, 471] on button "Forçar Encerramento" at bounding box center [1120, 484] width 130 height 27
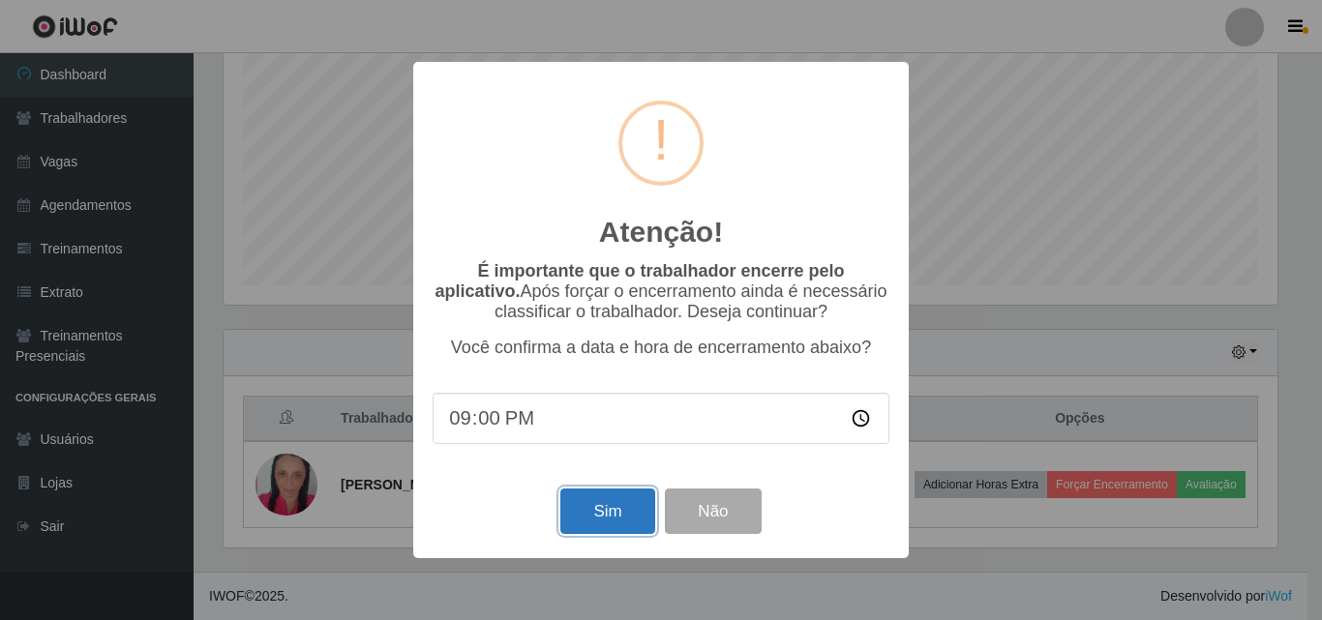
click at [616, 509] on button "Sim" at bounding box center [607, 511] width 94 height 45
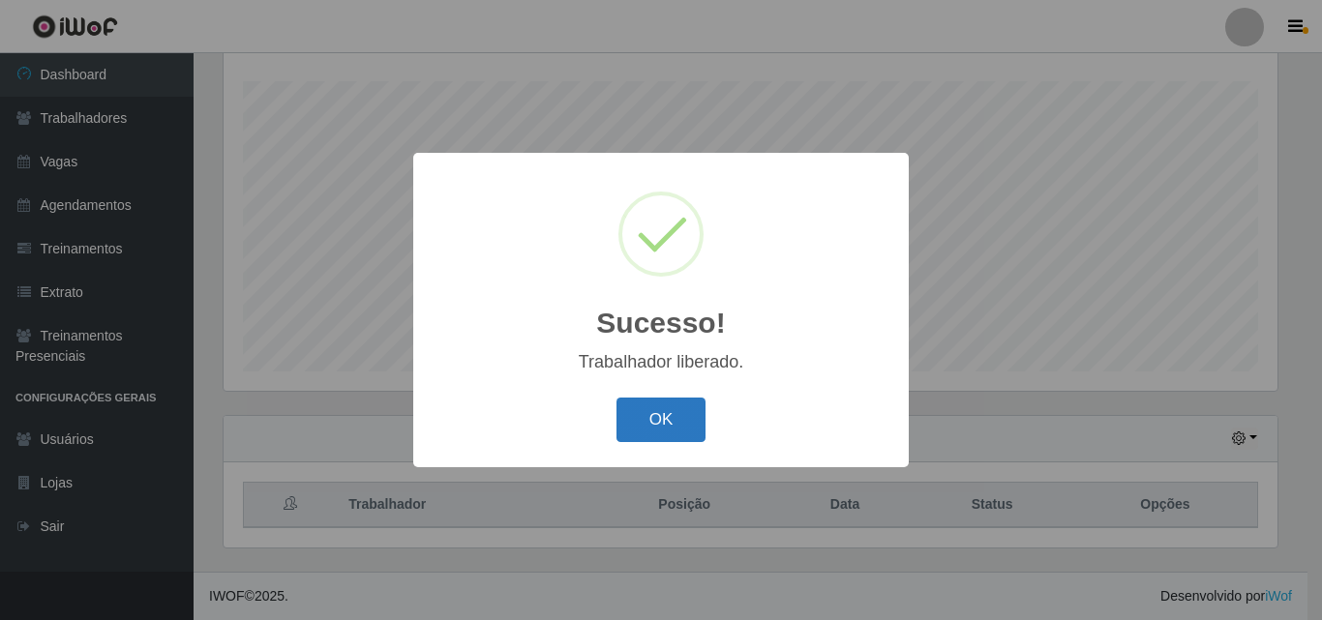
click at [651, 439] on button "OK" at bounding box center [661, 420] width 90 height 45
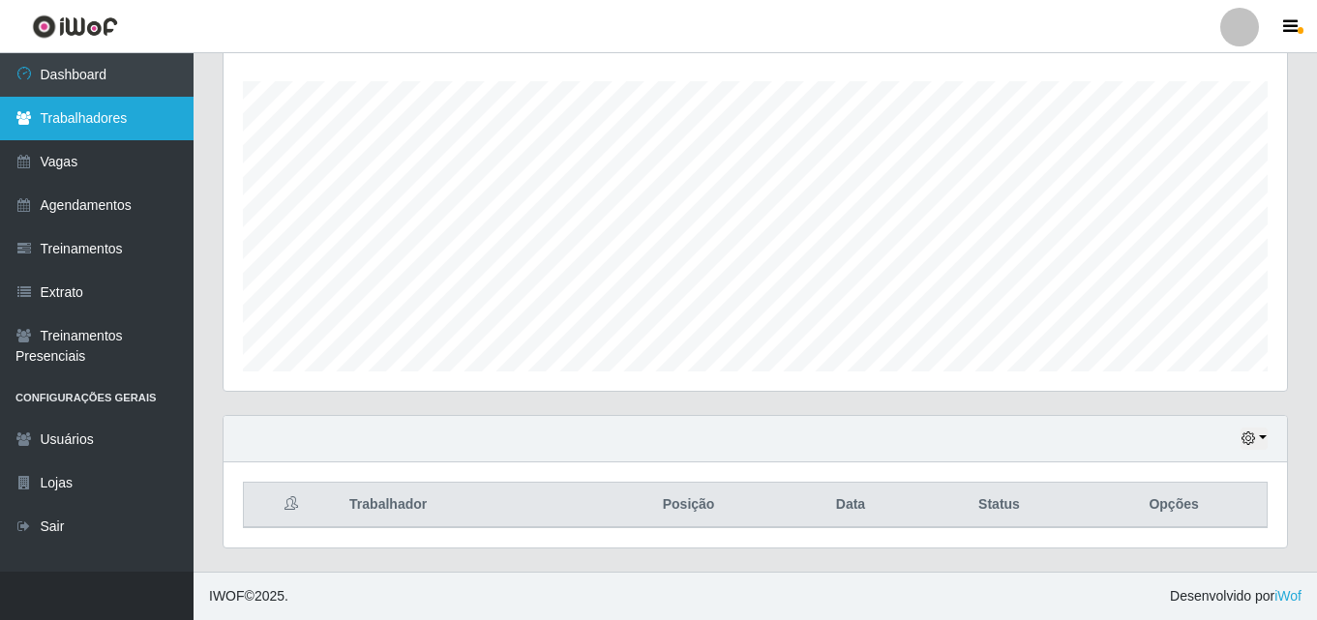
click at [136, 135] on link "Trabalhadores" at bounding box center [96, 119] width 193 height 44
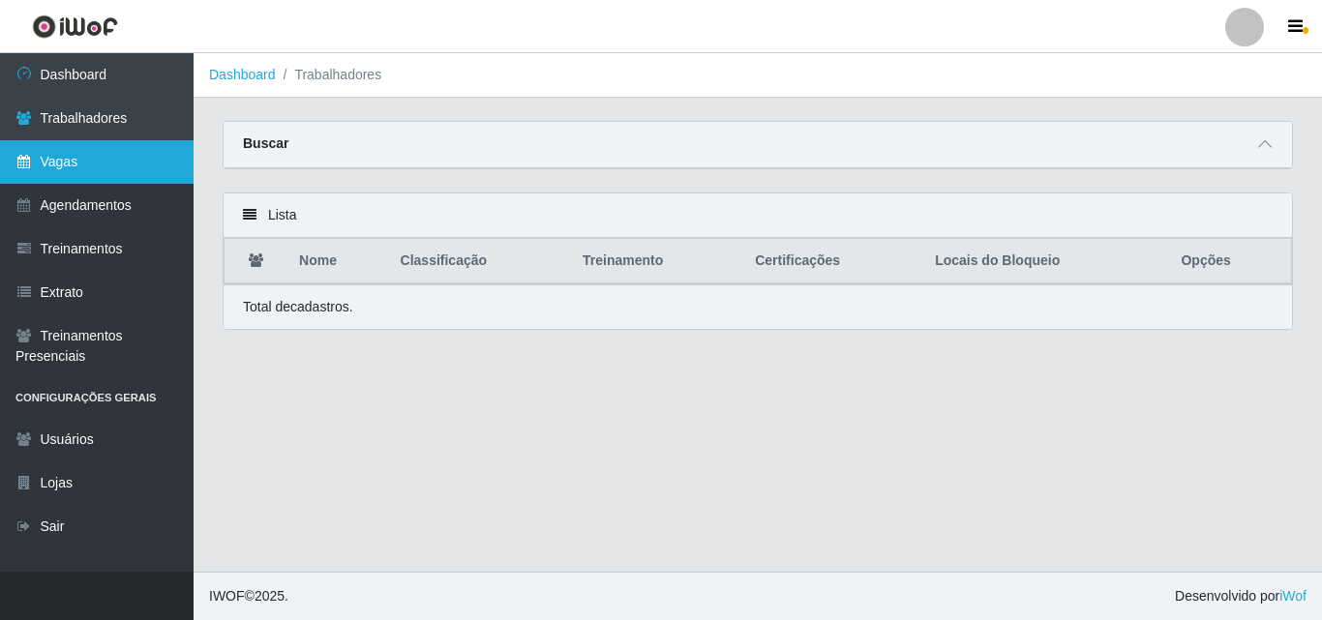
click at [151, 166] on link "Vagas" at bounding box center [96, 162] width 193 height 44
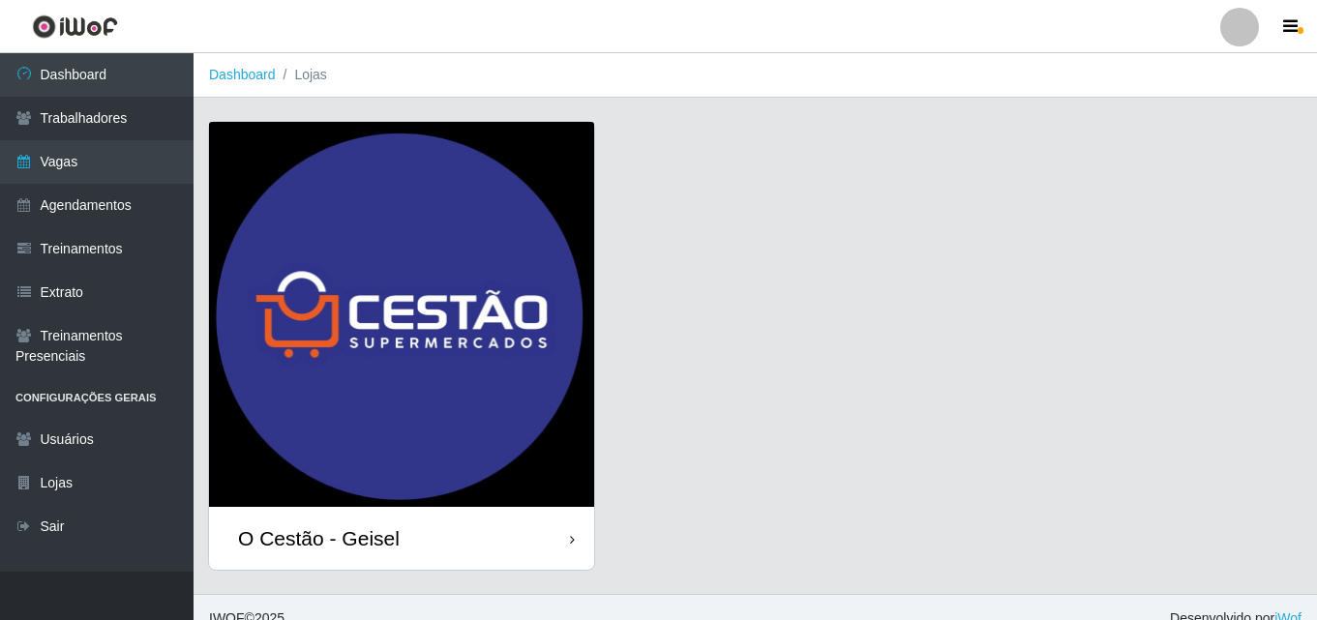
click at [432, 355] on img at bounding box center [401, 314] width 385 height 385
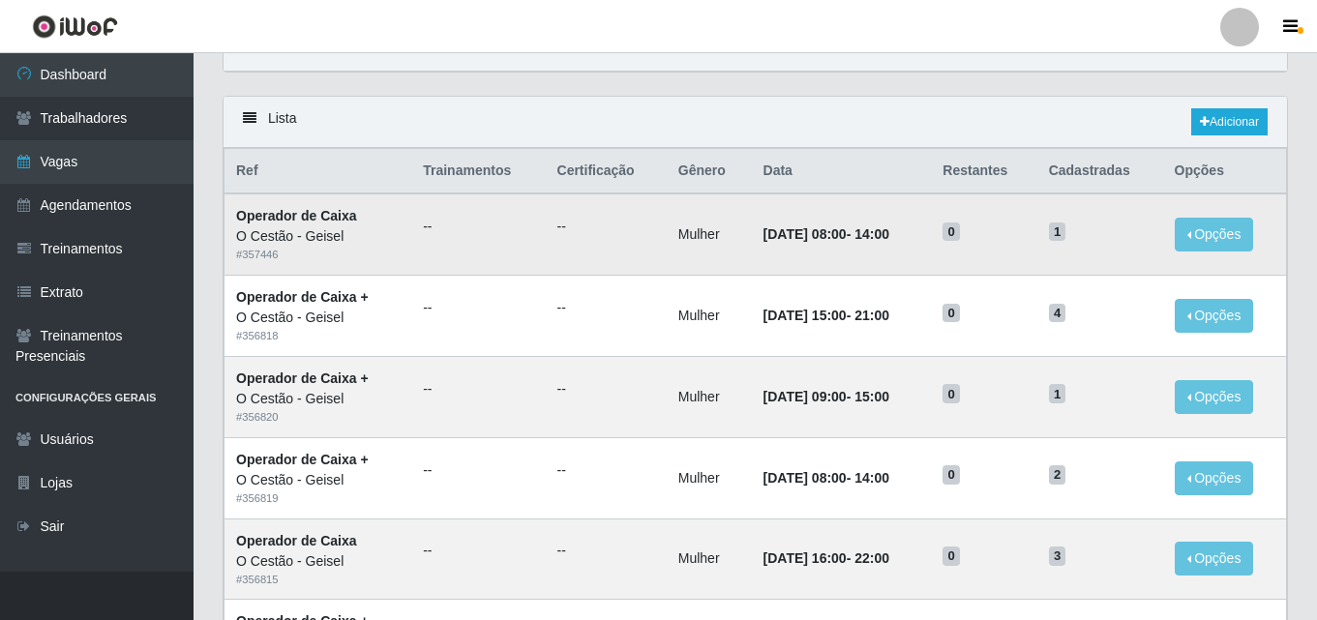
click at [376, 247] on div "O Cestão - Geisel" at bounding box center [318, 236] width 164 height 20
click at [135, 184] on link "Agendamentos" at bounding box center [96, 206] width 193 height 44
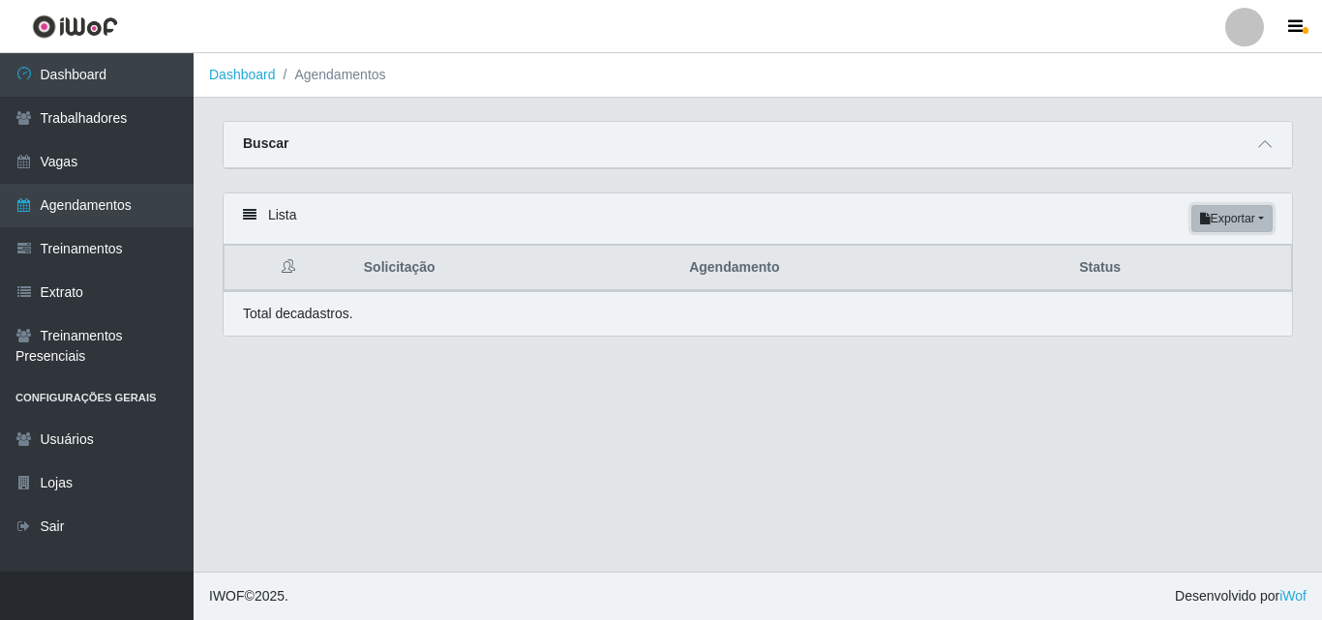
click at [1254, 223] on button "Exportar" at bounding box center [1231, 218] width 81 height 27
click at [915, 402] on main "Dashboard Agendamentos Carregando... Buscar Início em [GEOGRAPHIC_DATA] em Stat…" at bounding box center [757, 312] width 1128 height 519
click at [367, 78] on li "Agendamentos" at bounding box center [331, 75] width 110 height 20
click at [263, 72] on link "Dashboard" at bounding box center [242, 74] width 67 height 15
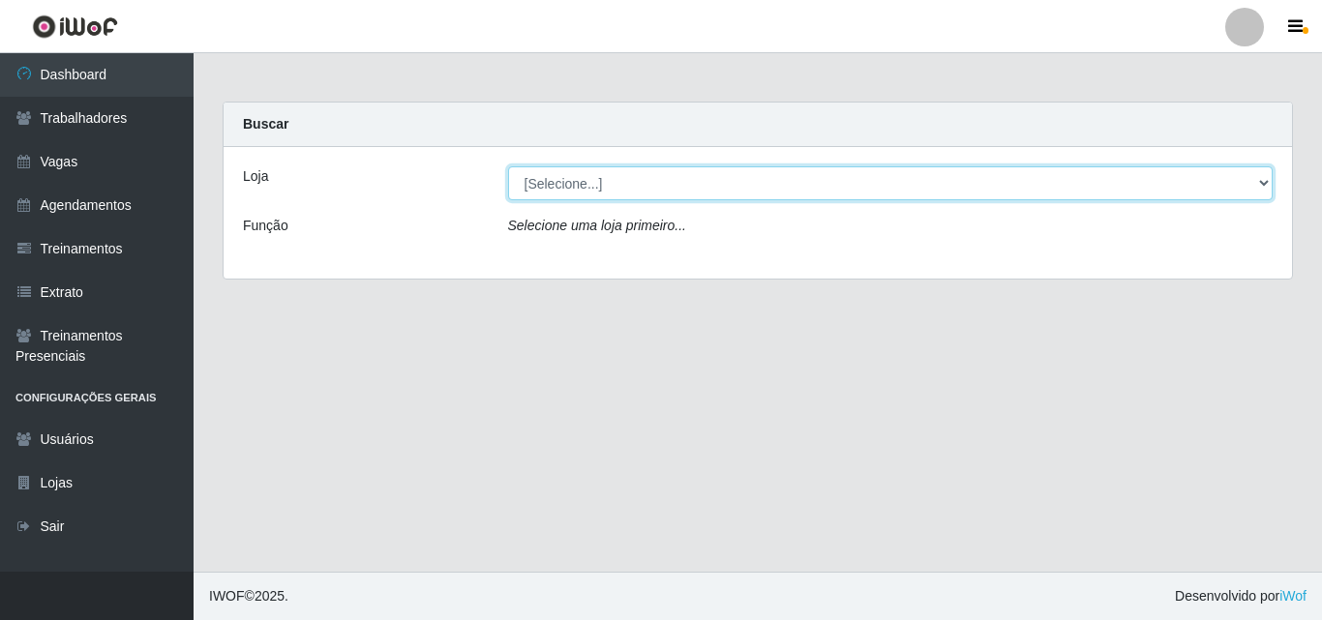
click at [656, 190] on select "[Selecione...] O Cestão - Geisel" at bounding box center [890, 183] width 765 height 34
select select "224"
click at [508, 166] on select "[Selecione...] O Cestão - Geisel" at bounding box center [890, 183] width 765 height 34
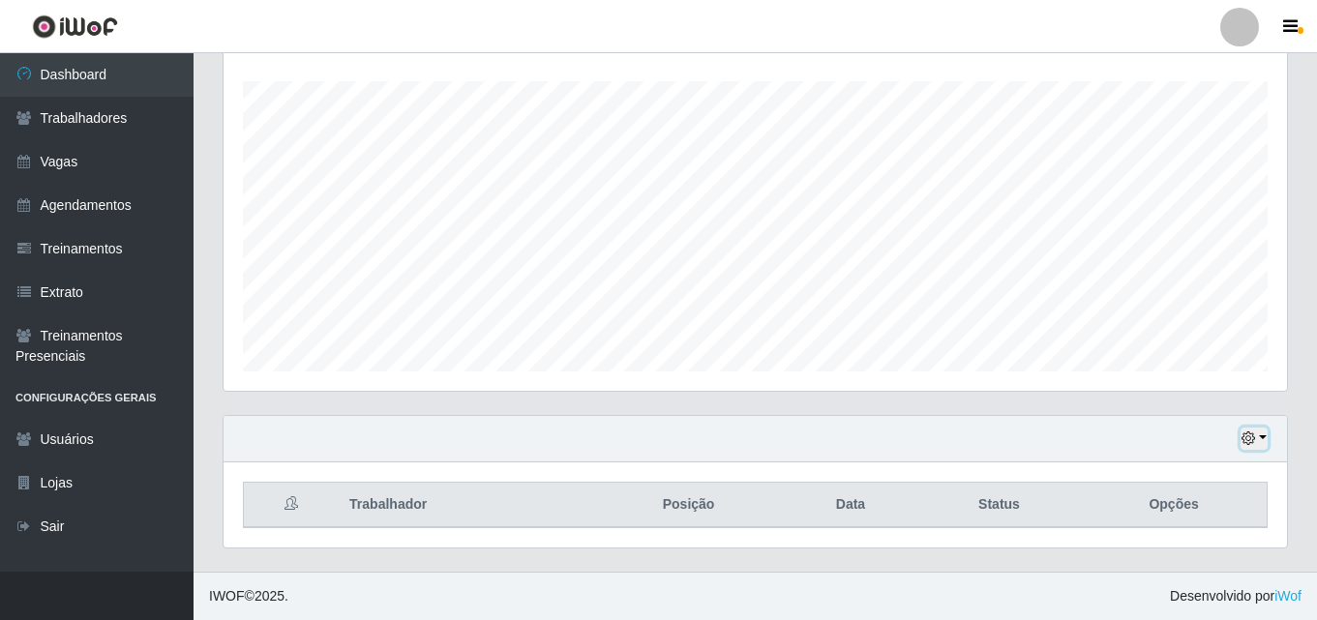
click at [1255, 434] on icon "button" at bounding box center [1248, 438] width 14 height 14
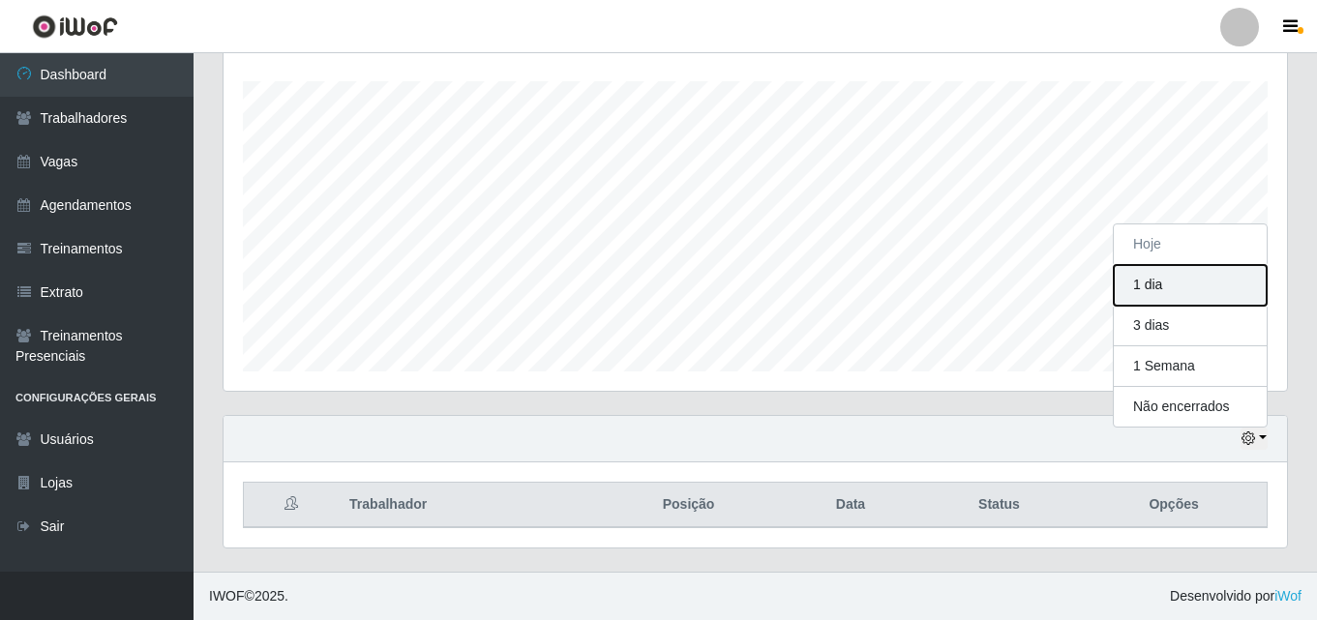
click at [1119, 283] on button "1 dia" at bounding box center [1190, 285] width 153 height 41
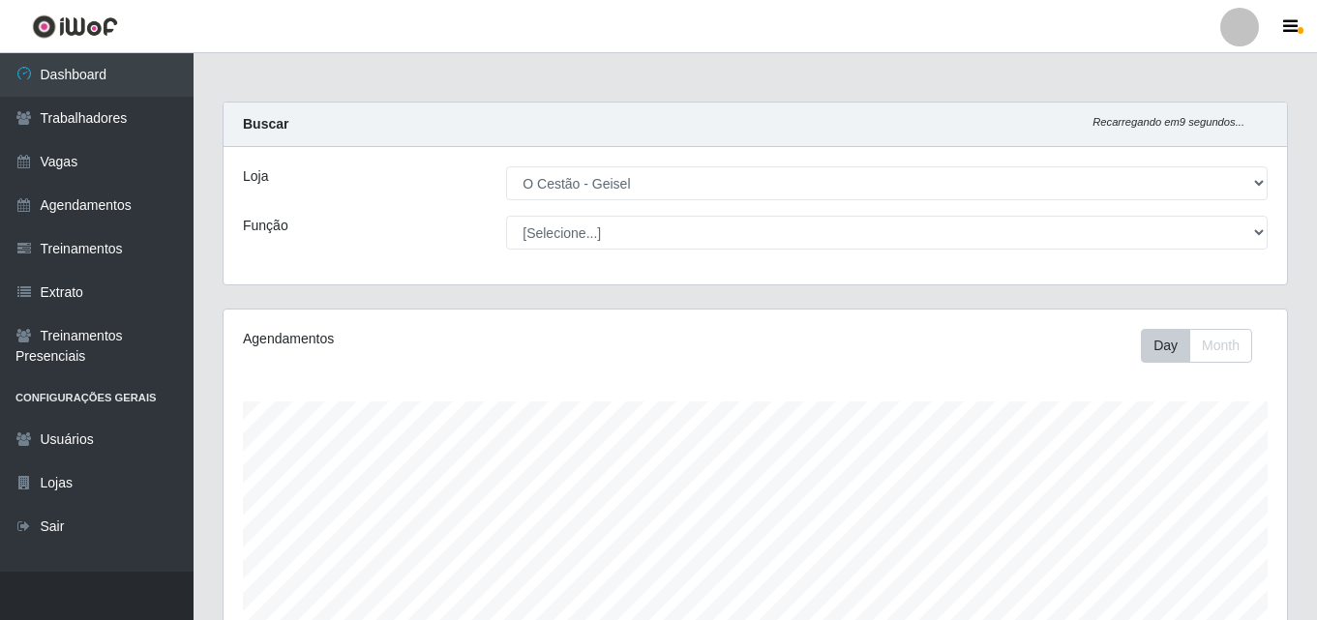
scroll to position [320, 0]
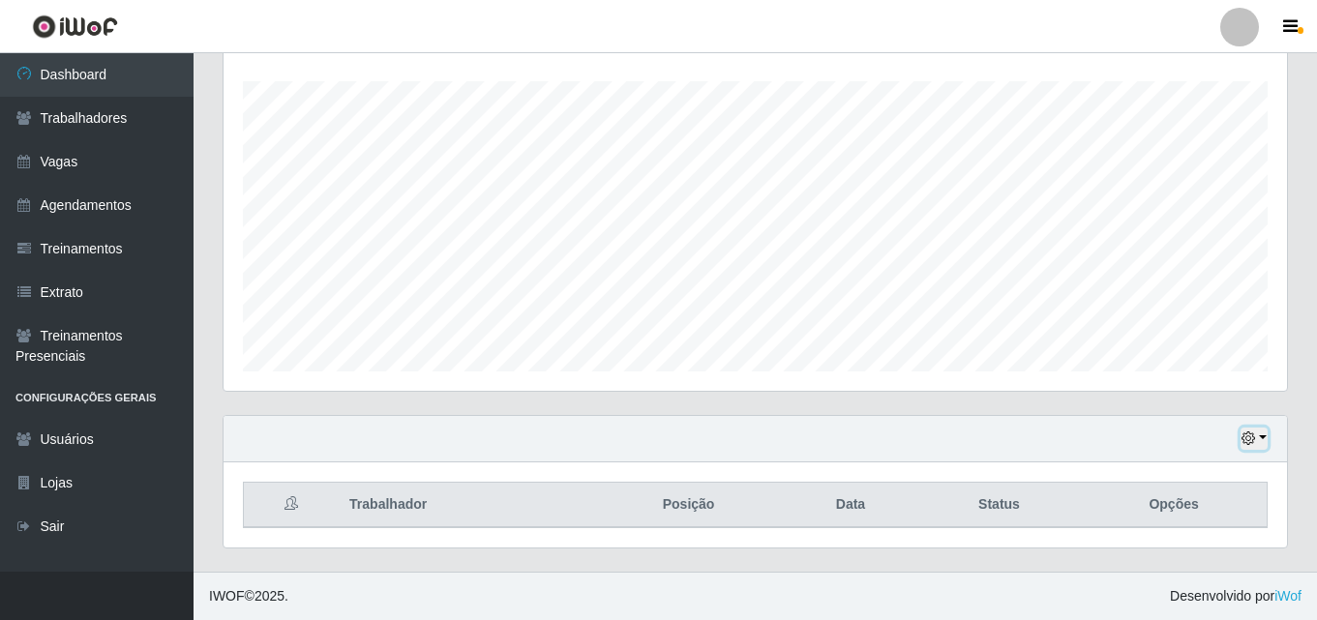
click at [1258, 440] on button "button" at bounding box center [1253, 439] width 27 height 22
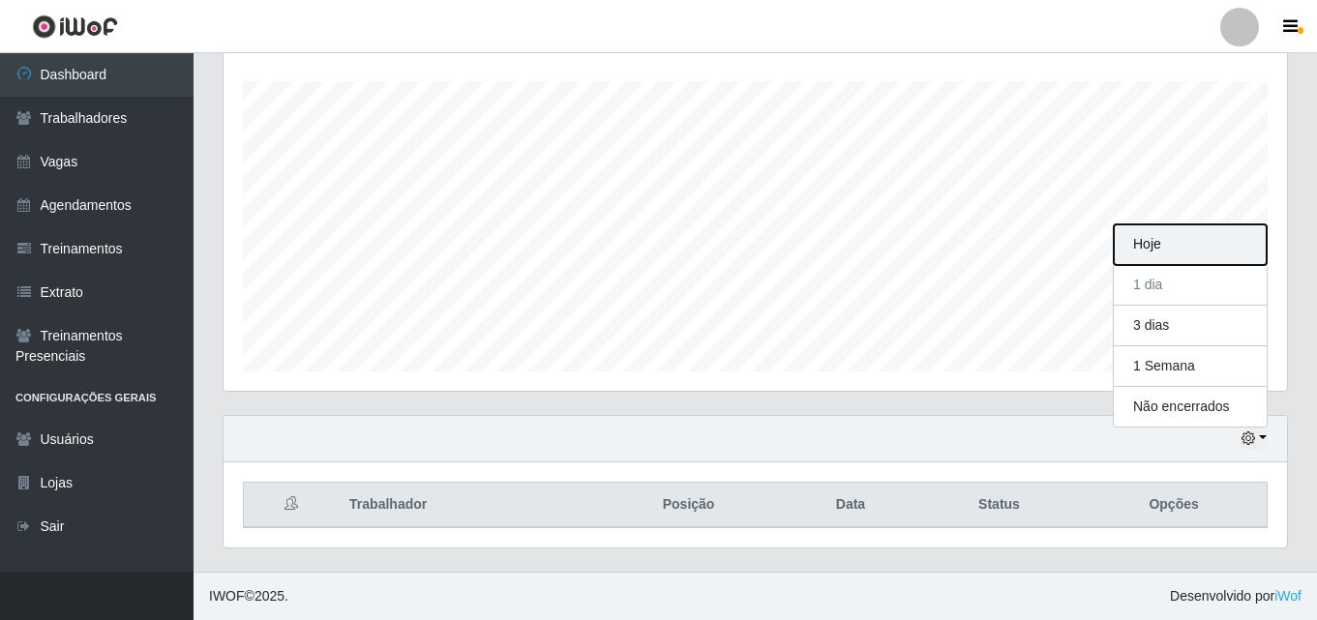
click at [1149, 261] on button "Hoje" at bounding box center [1190, 244] width 153 height 41
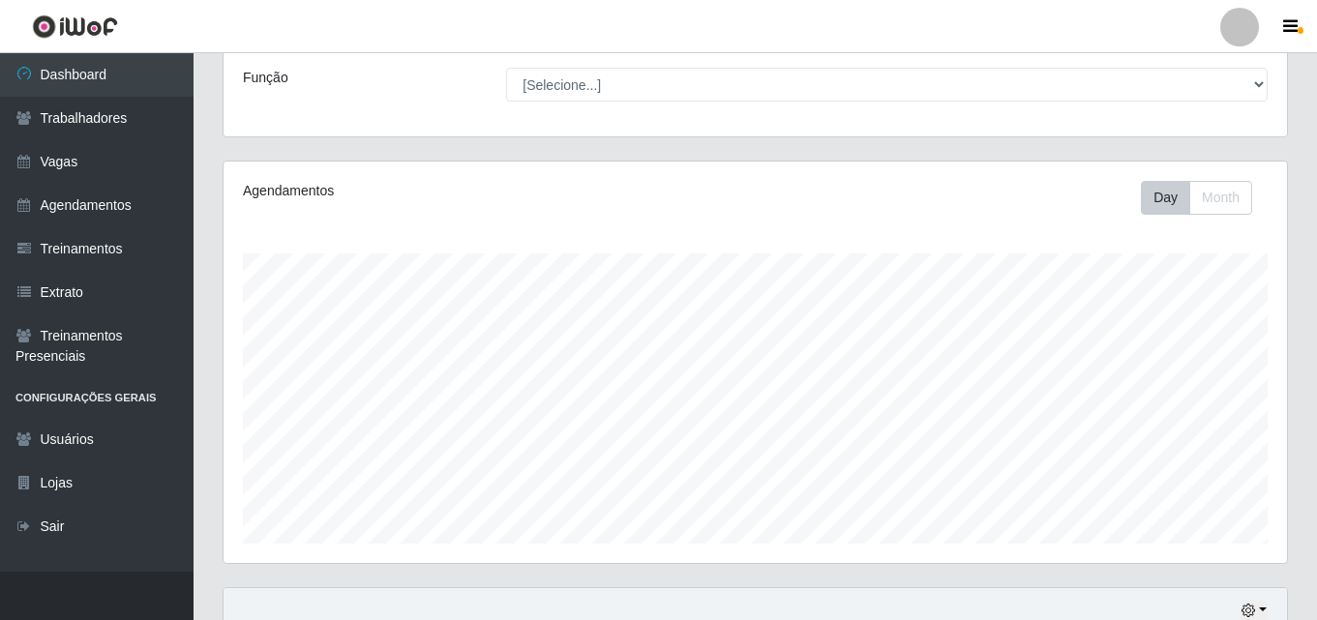
scroll to position [320, 0]
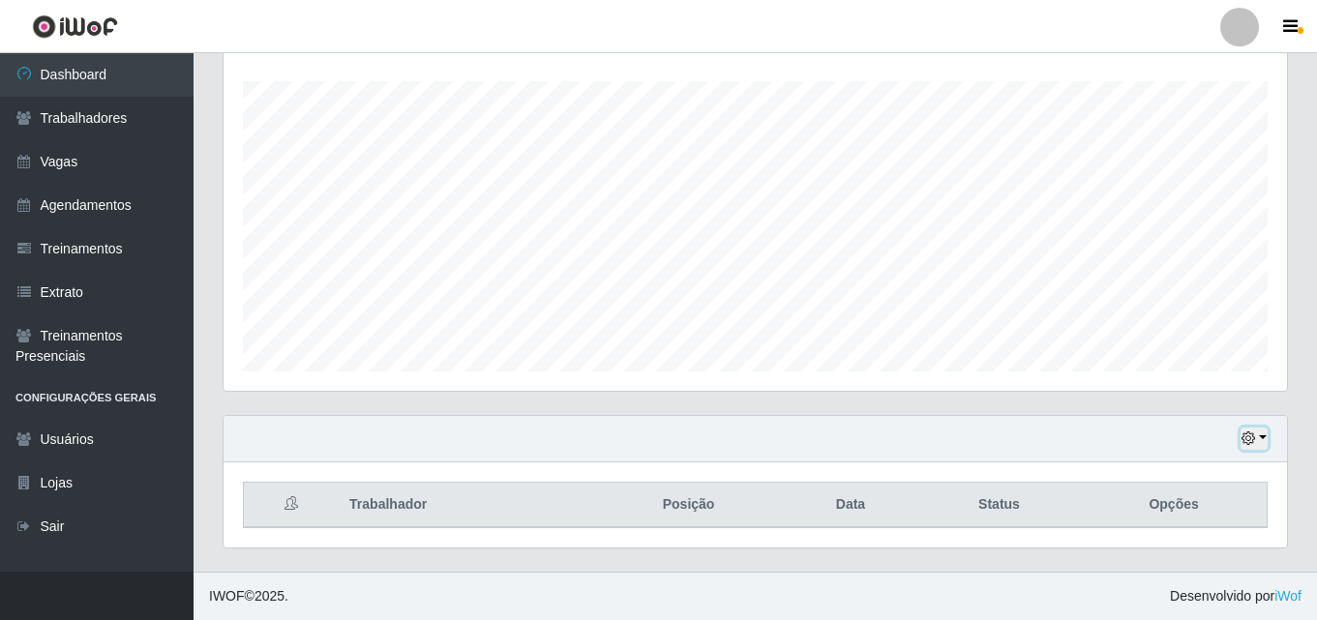
click at [1250, 429] on button "button" at bounding box center [1253, 439] width 27 height 22
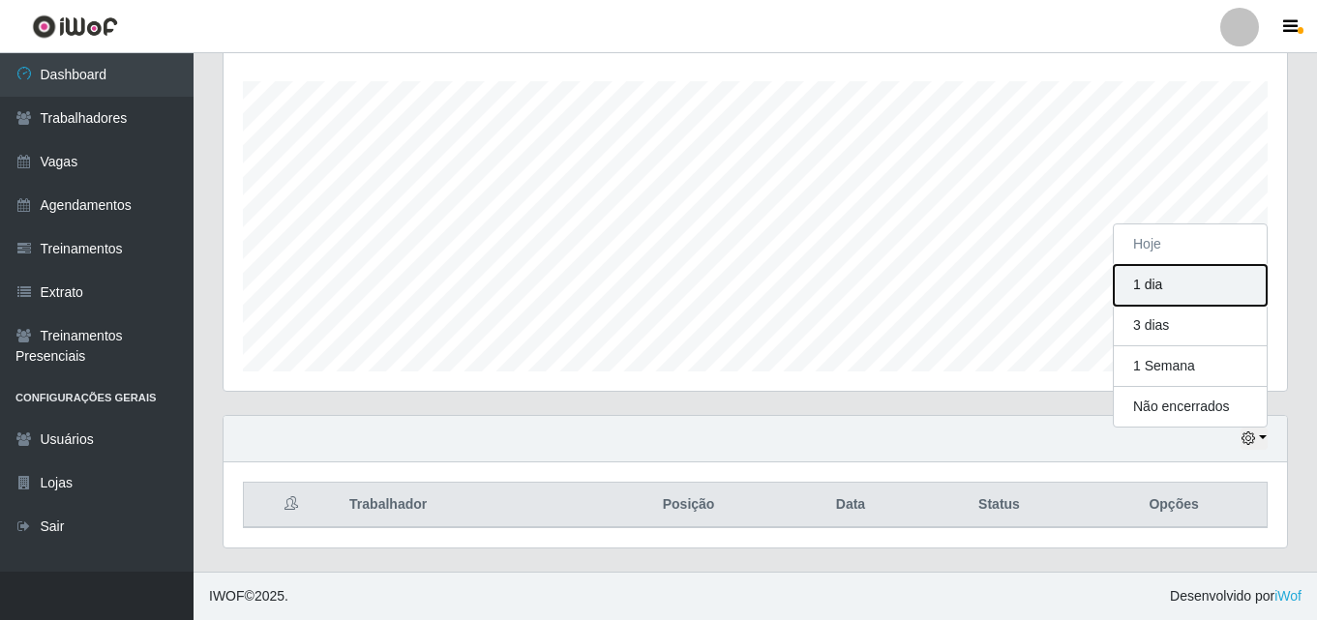
click at [1173, 285] on button "1 dia" at bounding box center [1190, 285] width 153 height 41
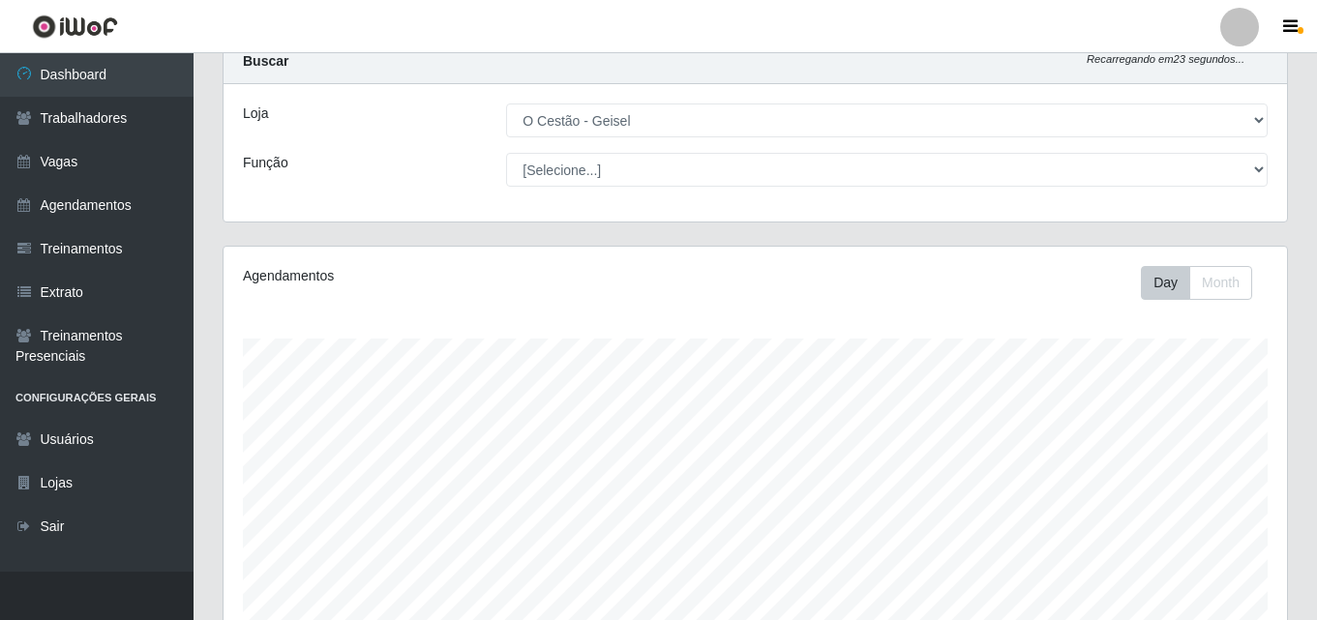
scroll to position [30, 0]
